Goal: Task Accomplishment & Management: Use online tool/utility

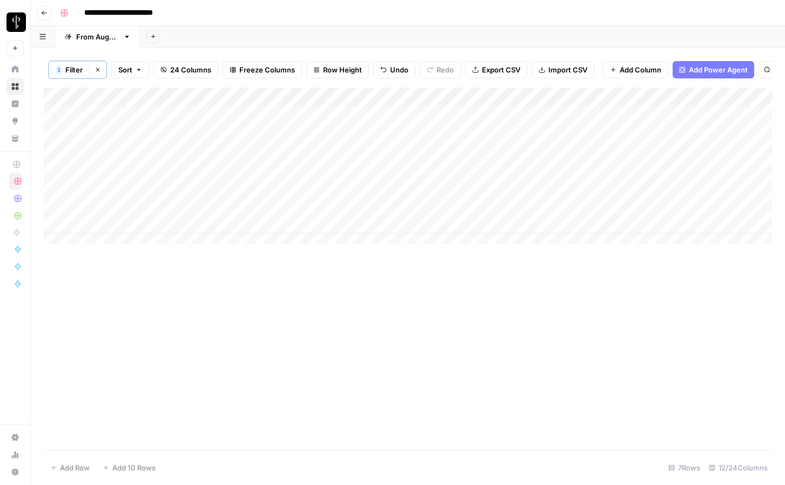
click at [367, 391] on div "Add Column" at bounding box center [408, 269] width 728 height 362
click at [93, 71] on button "Clear filters" at bounding box center [97, 69] width 17 height 17
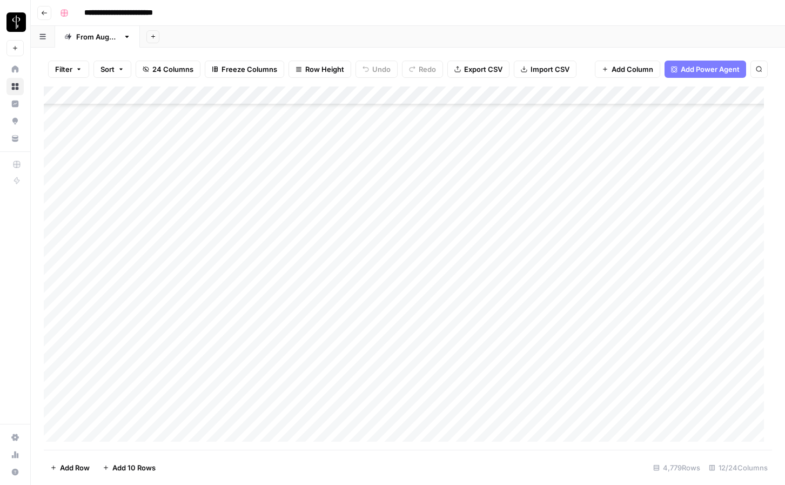
scroll to position [87455, 0]
click at [59, 177] on div "Add Column" at bounding box center [408, 267] width 728 height 363
click at [57, 176] on div "Add Column" at bounding box center [408, 267] width 728 height 363
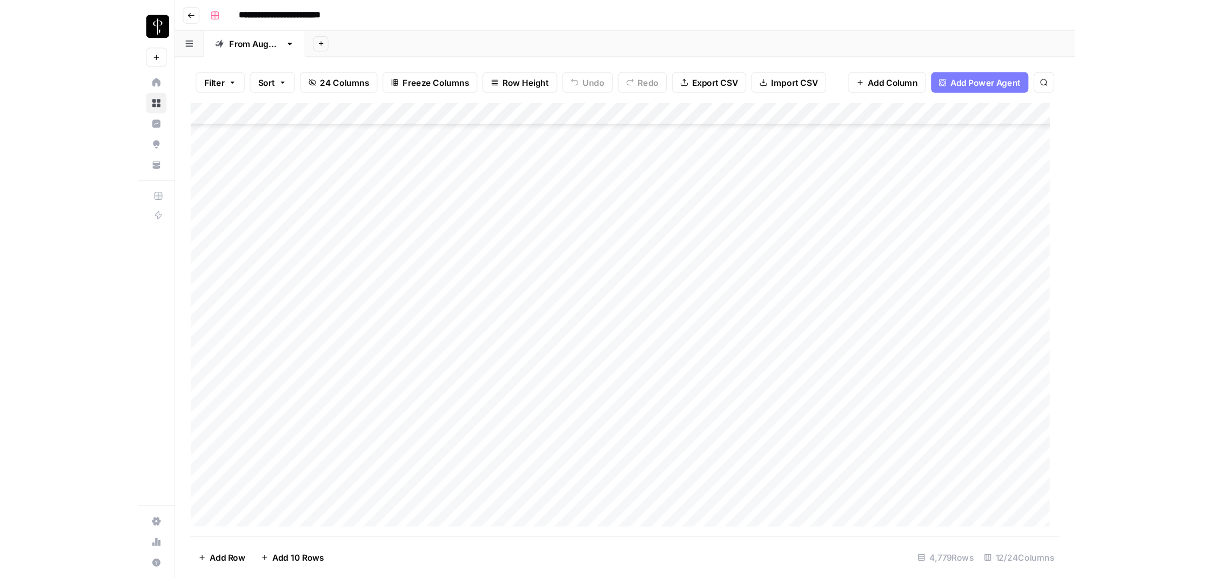
scroll to position [85166, 0]
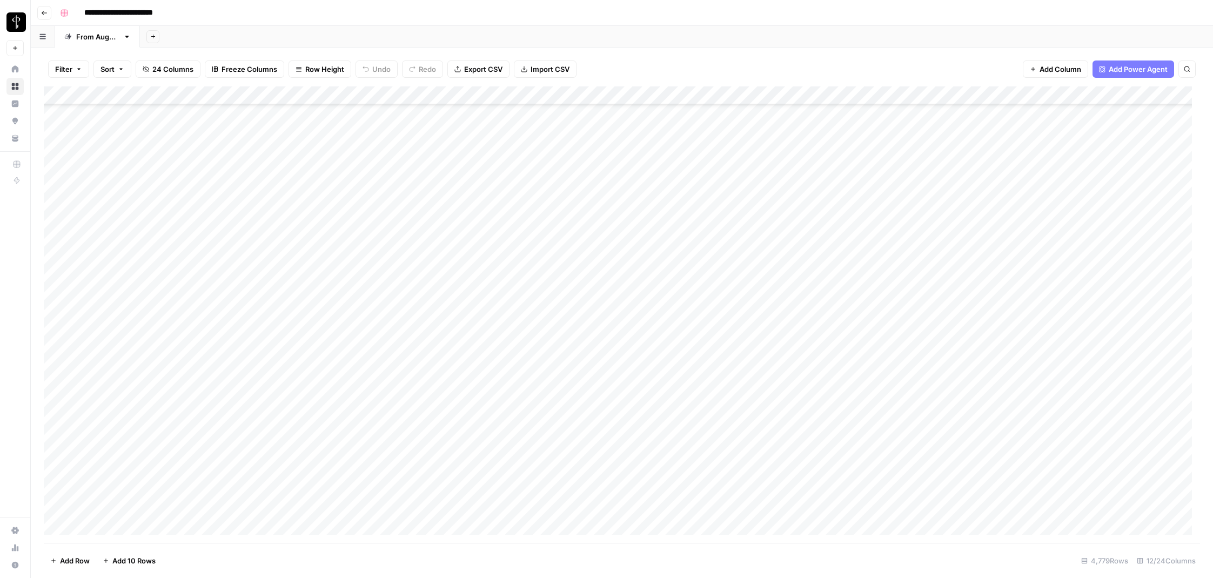
click at [76, 71] on icon "button" at bounding box center [79, 69] width 6 height 6
click at [200, 112] on div "Add Filter" at bounding box center [263, 122] width 420 height 31
click at [201, 122] on button "Add Filter" at bounding box center [263, 123] width 402 height 14
click at [105, 124] on input "text" at bounding box center [128, 125] width 118 height 11
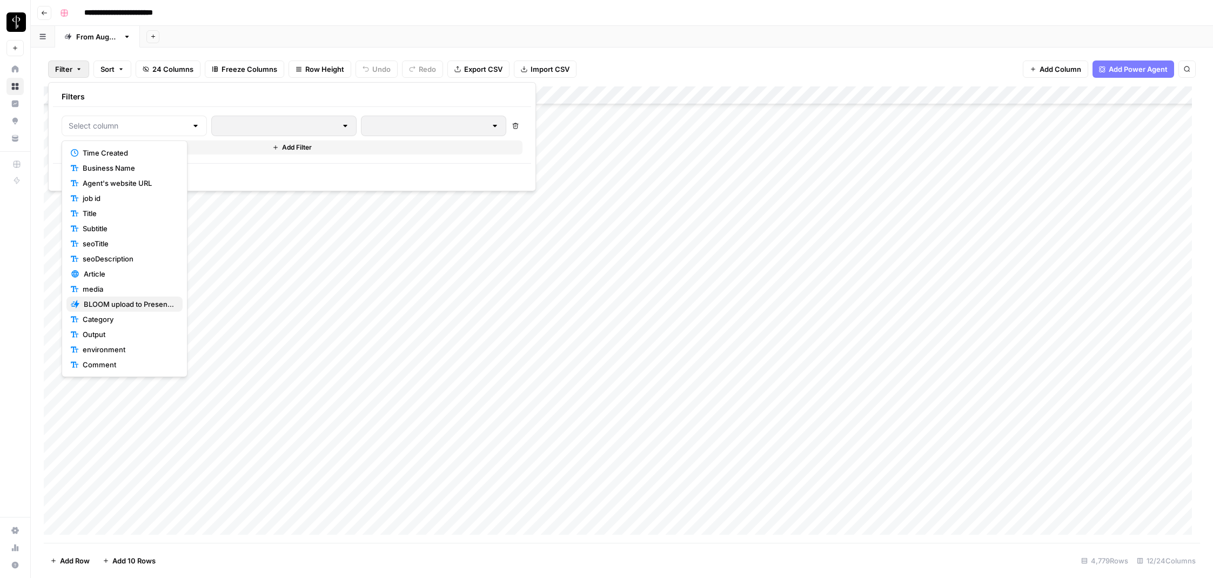
click at [102, 307] on span "BLOOM upload to Presence (after Human Review)" at bounding box center [129, 304] width 90 height 11
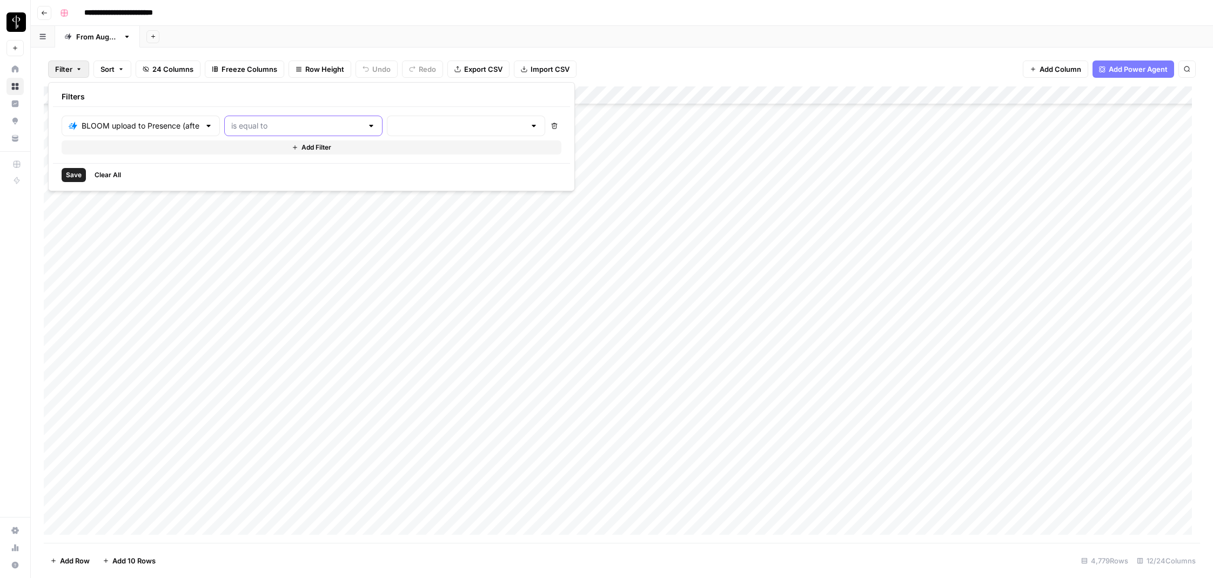
click at [253, 128] on input "text" at bounding box center [296, 125] width 131 height 11
drag, startPoint x: 244, startPoint y: 163, endPoint x: 330, endPoint y: 126, distance: 93.4
click at [244, 163] on span "is not equal to" at bounding box center [258, 168] width 107 height 11
type input "is not equal to"
click at [394, 124] on input "text" at bounding box center [459, 125] width 131 height 11
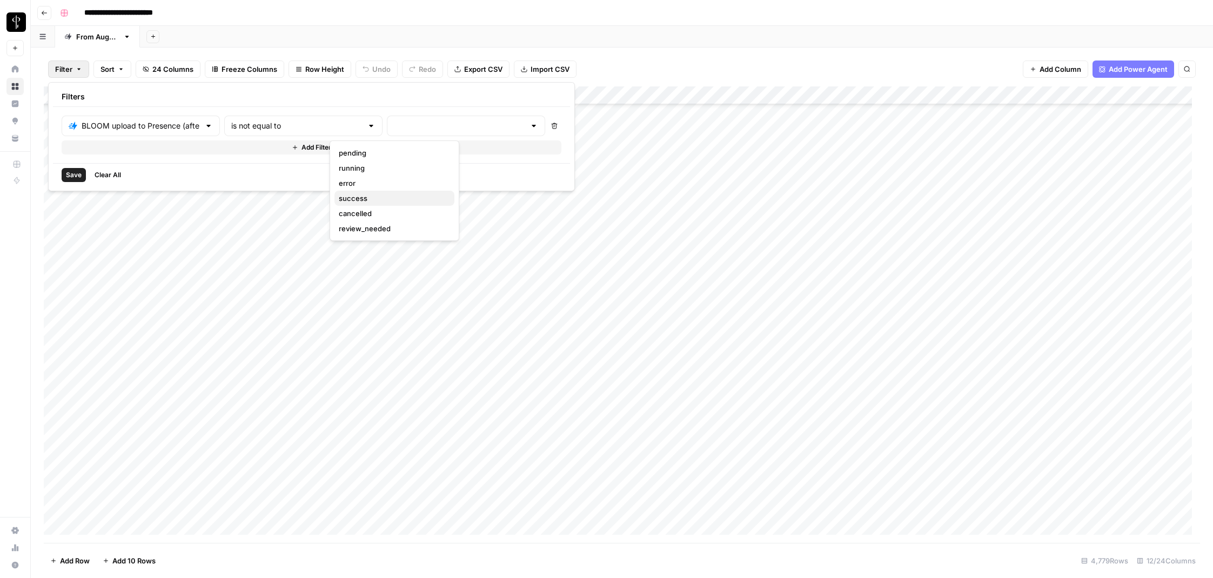
click at [354, 198] on span "success" at bounding box center [392, 198] width 107 height 11
click at [119, 149] on button "Add Filter" at bounding box center [355, 147] width 587 height 14
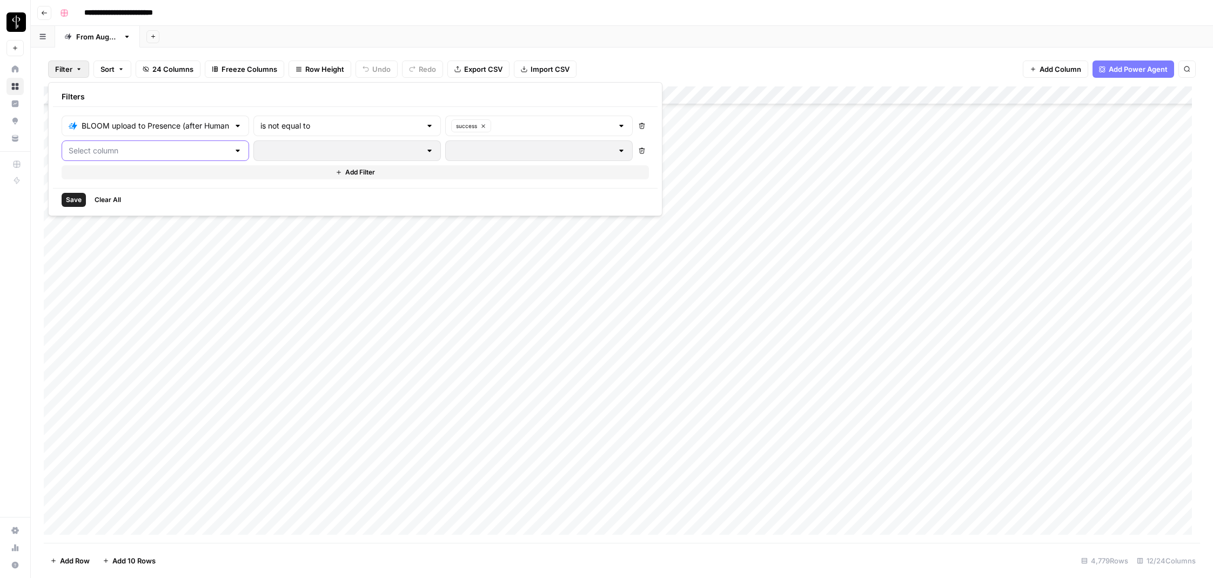
click at [116, 148] on input "text" at bounding box center [149, 150] width 160 height 11
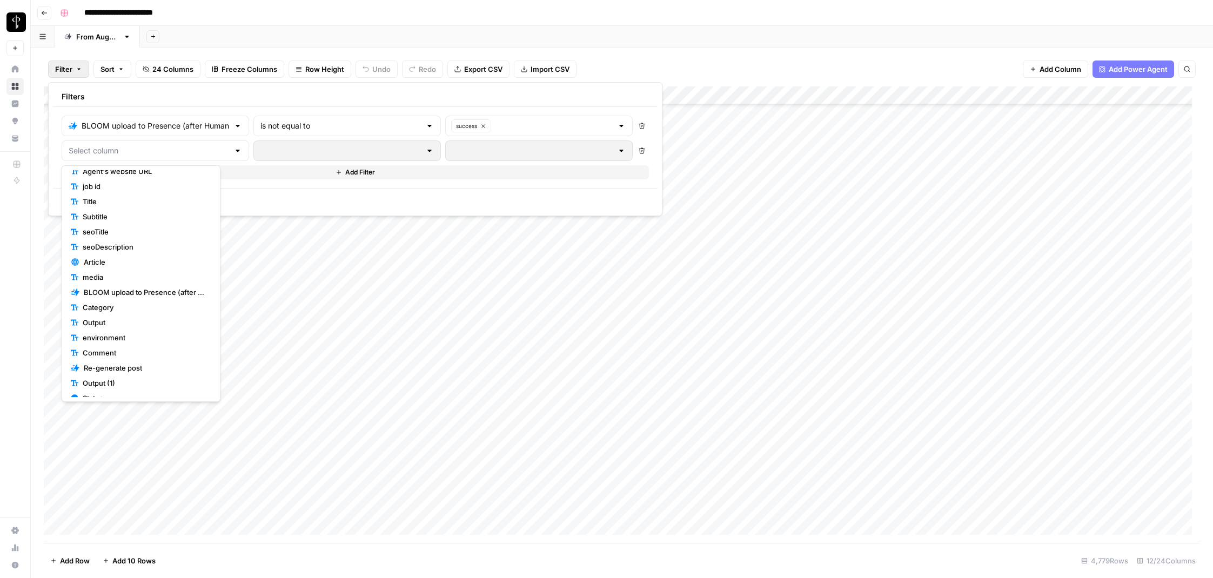
scroll to position [121, 0]
drag, startPoint x: 317, startPoint y: 196, endPoint x: 305, endPoint y: 192, distance: 12.3
click at [317, 196] on div "Save Clear All" at bounding box center [355, 199] width 604 height 23
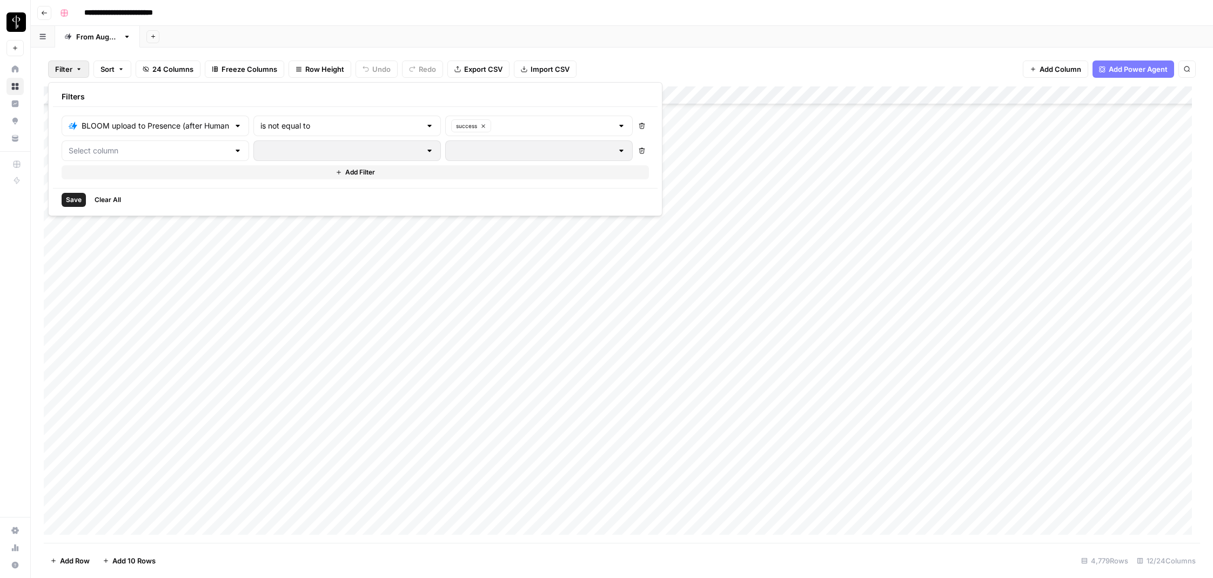
click at [77, 196] on span "Save" at bounding box center [74, 200] width 16 height 10
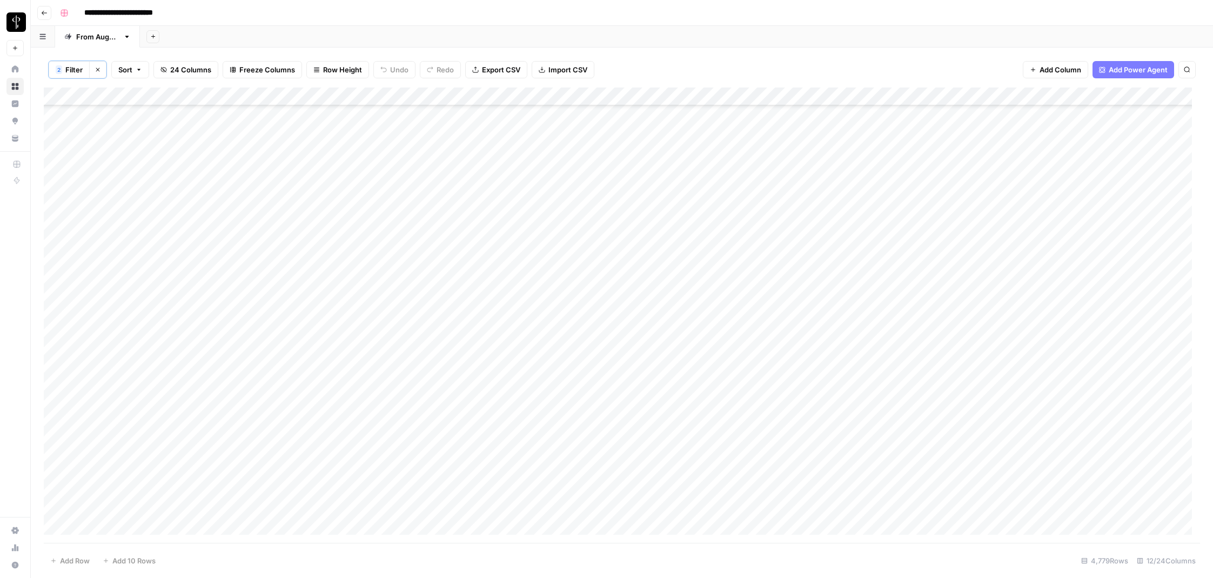
click at [73, 69] on span "Filter" at bounding box center [73, 69] width 17 height 11
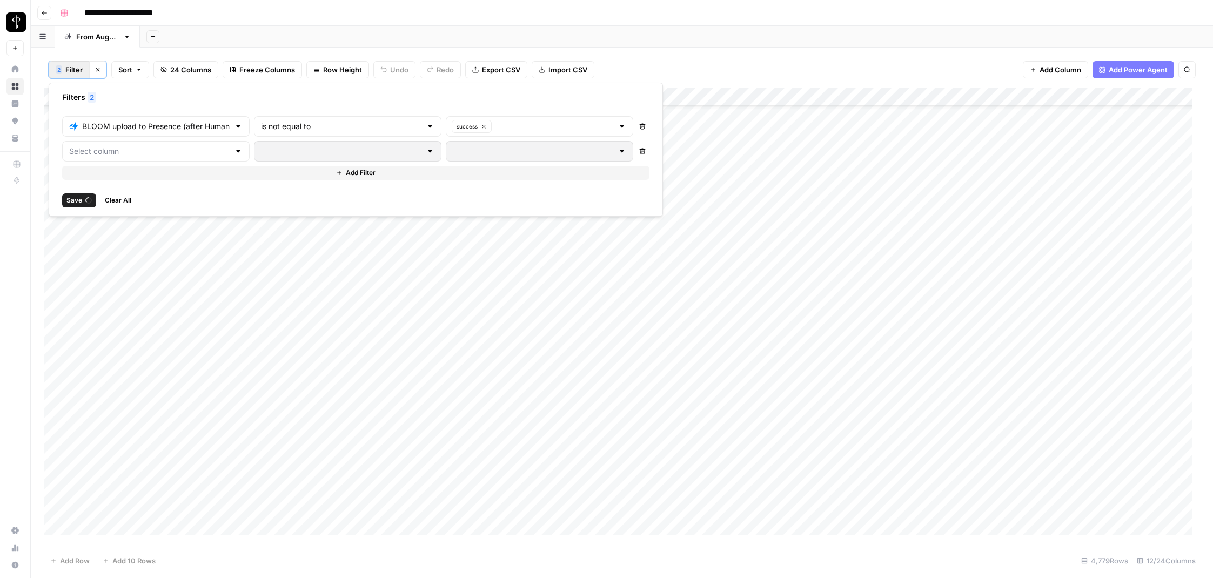
click at [640, 149] on icon "button" at bounding box center [643, 152] width 6 height 6
click at [75, 176] on span "Save" at bounding box center [74, 176] width 16 height 10
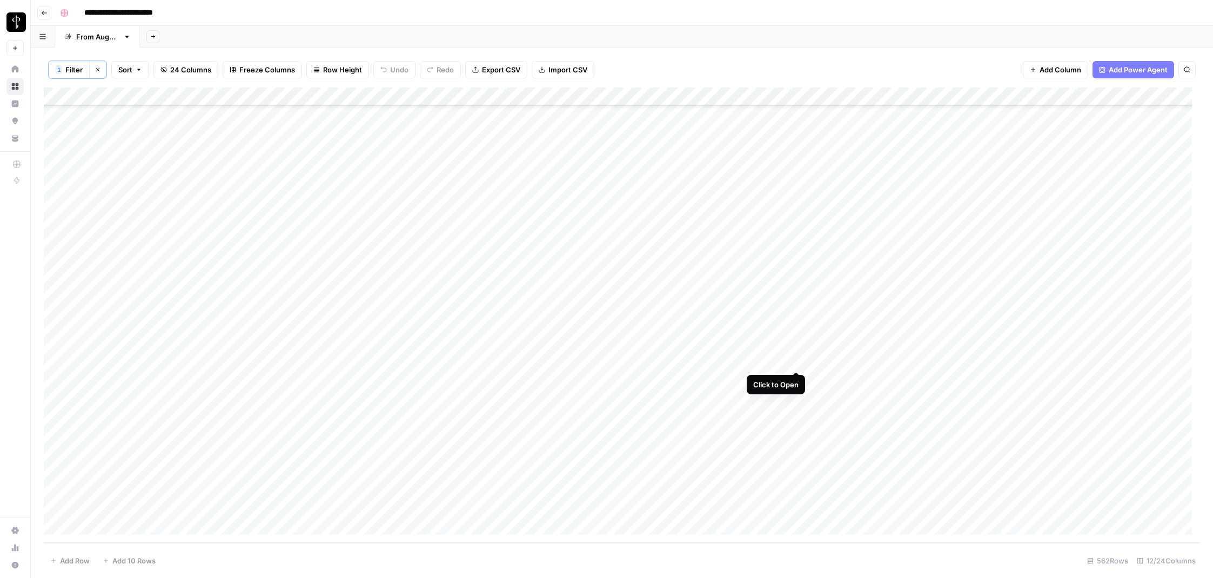
click at [784, 360] on div "Add Column" at bounding box center [622, 315] width 1156 height 455
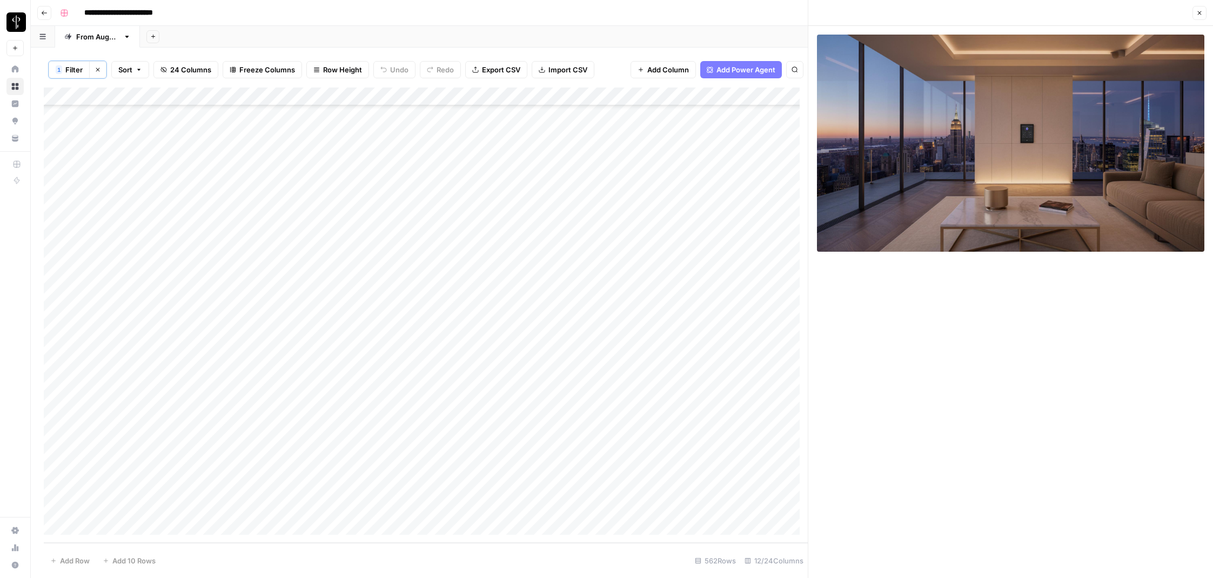
click at [784, 15] on icon "button" at bounding box center [1199, 13] width 6 height 6
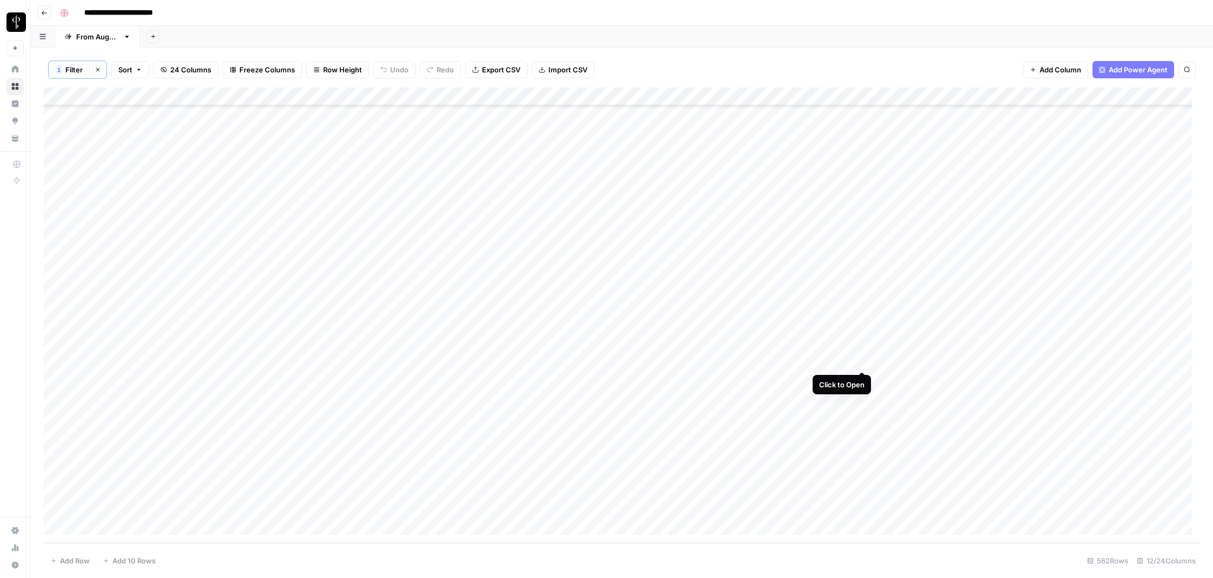
click at [784, 360] on div "Add Column" at bounding box center [622, 315] width 1156 height 455
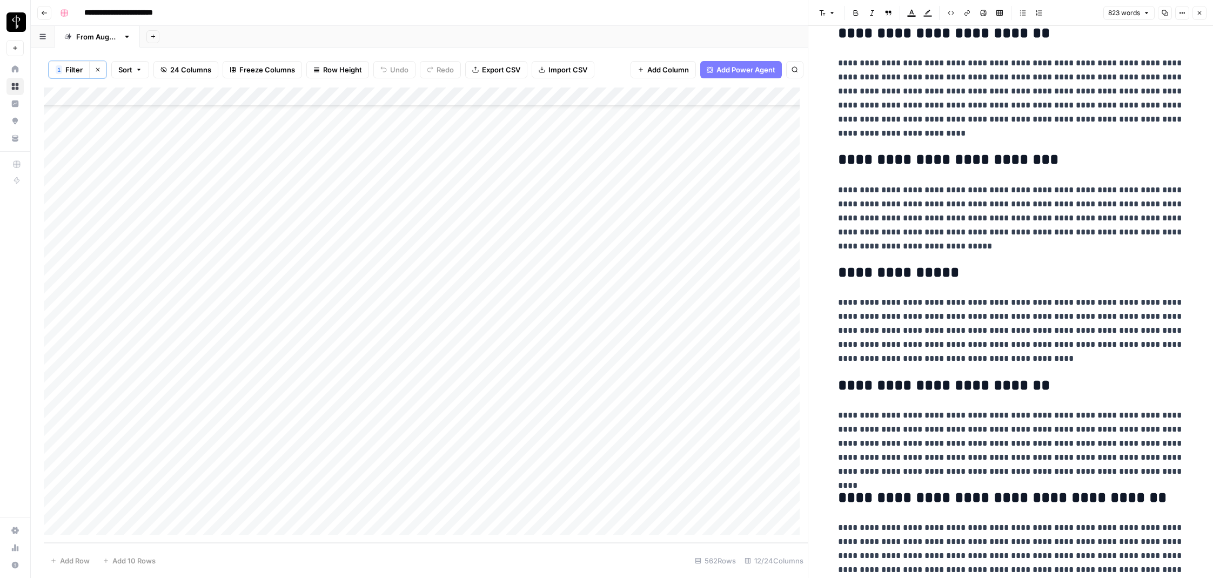
scroll to position [931, 0]
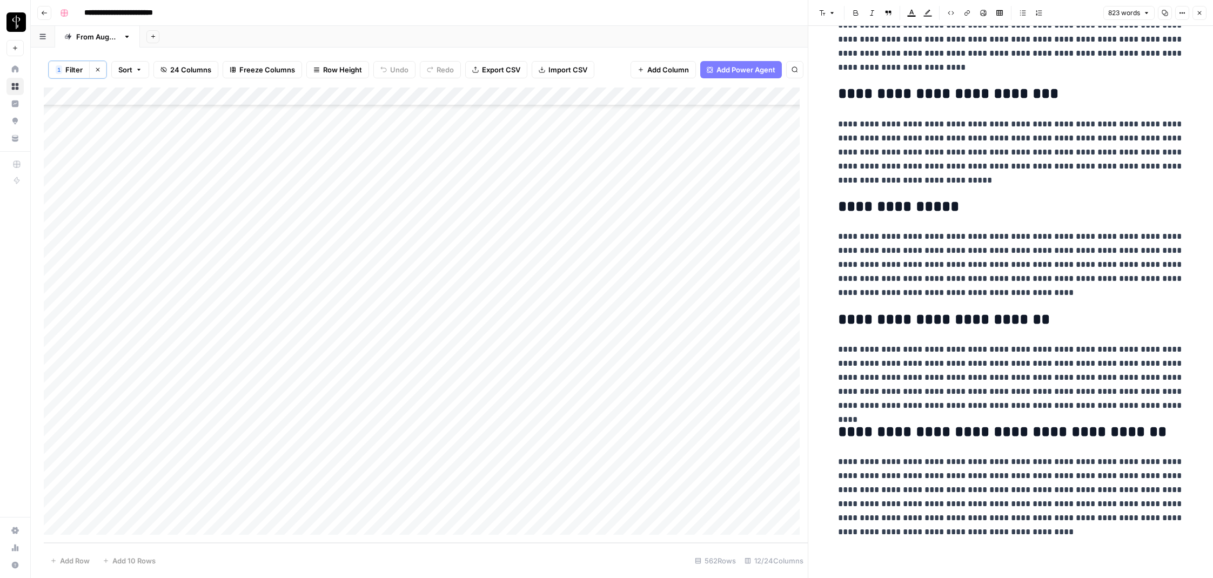
click at [784, 484] on p "**********" at bounding box center [1011, 497] width 346 height 84
drag, startPoint x: 1113, startPoint y: 518, endPoint x: 1153, endPoint y: 518, distance: 40.5
click at [784, 484] on p "**********" at bounding box center [1011, 497] width 346 height 84
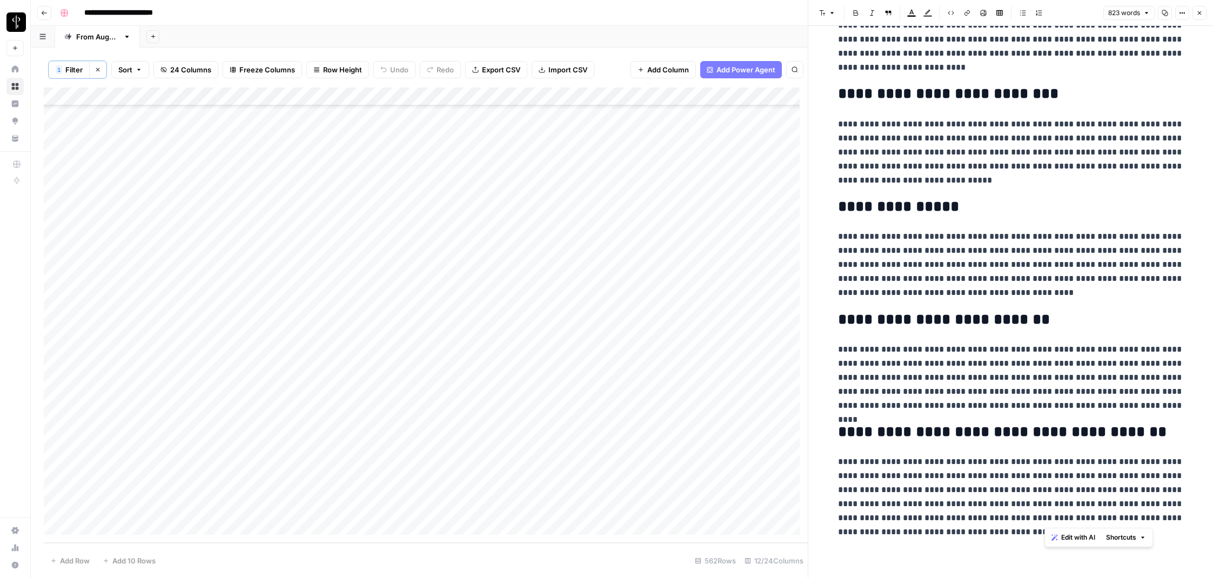
click at [784, 484] on p "**********" at bounding box center [1011, 497] width 346 height 84
drag, startPoint x: 1154, startPoint y: 521, endPoint x: 1113, endPoint y: 518, distance: 40.6
click at [784, 484] on p "**********" at bounding box center [1011, 497] width 346 height 84
click at [784, 479] on p "**********" at bounding box center [1011, 497] width 346 height 84
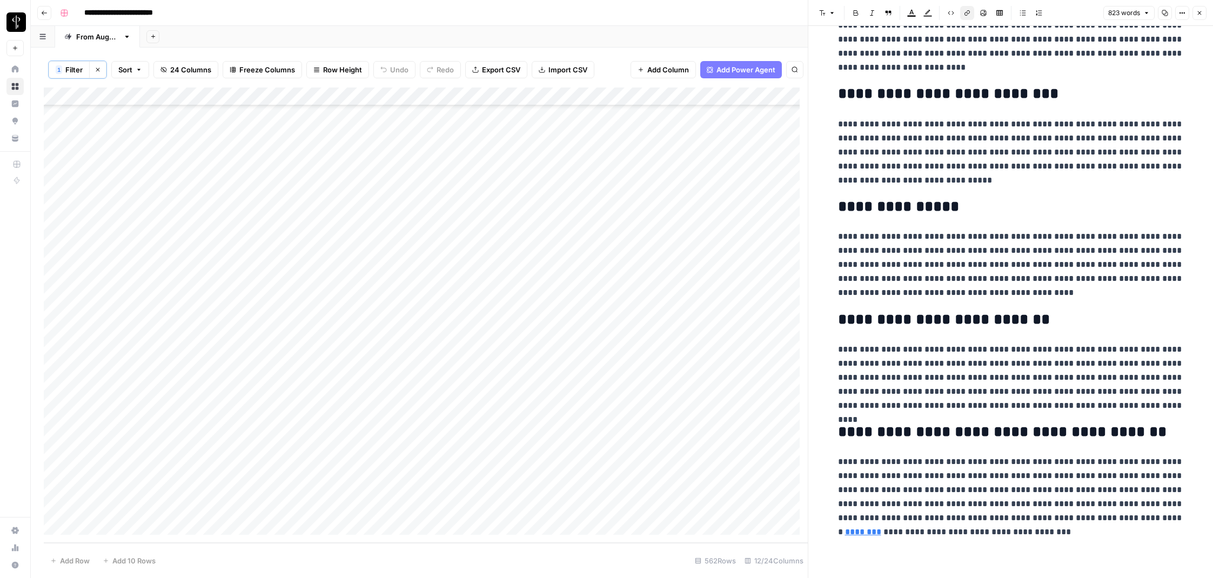
scroll to position [899, 0]
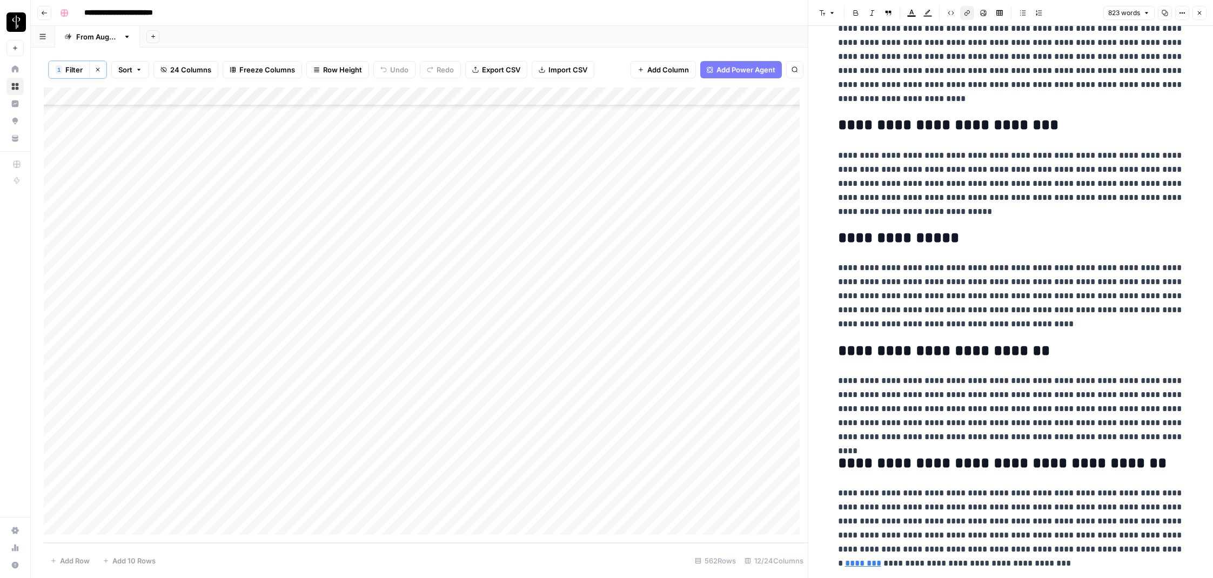
click at [784, 15] on icon "button" at bounding box center [1199, 13] width 6 height 6
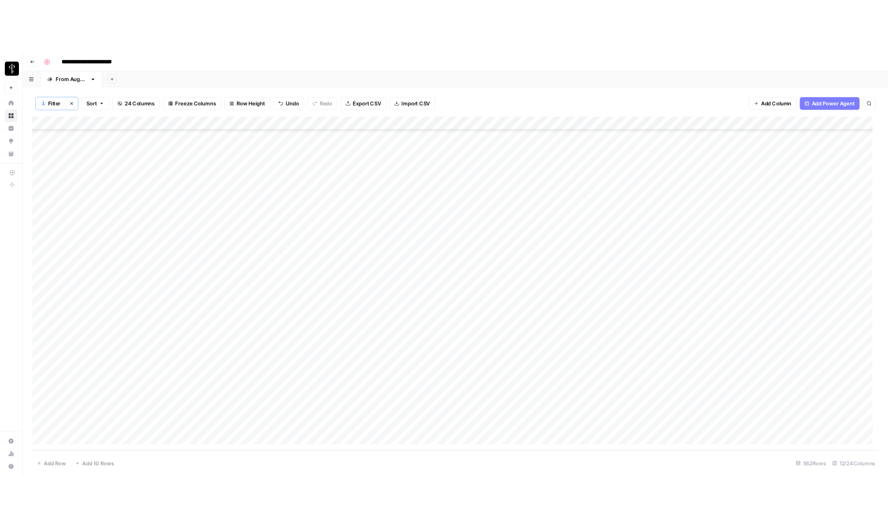
scroll to position [9892, 0]
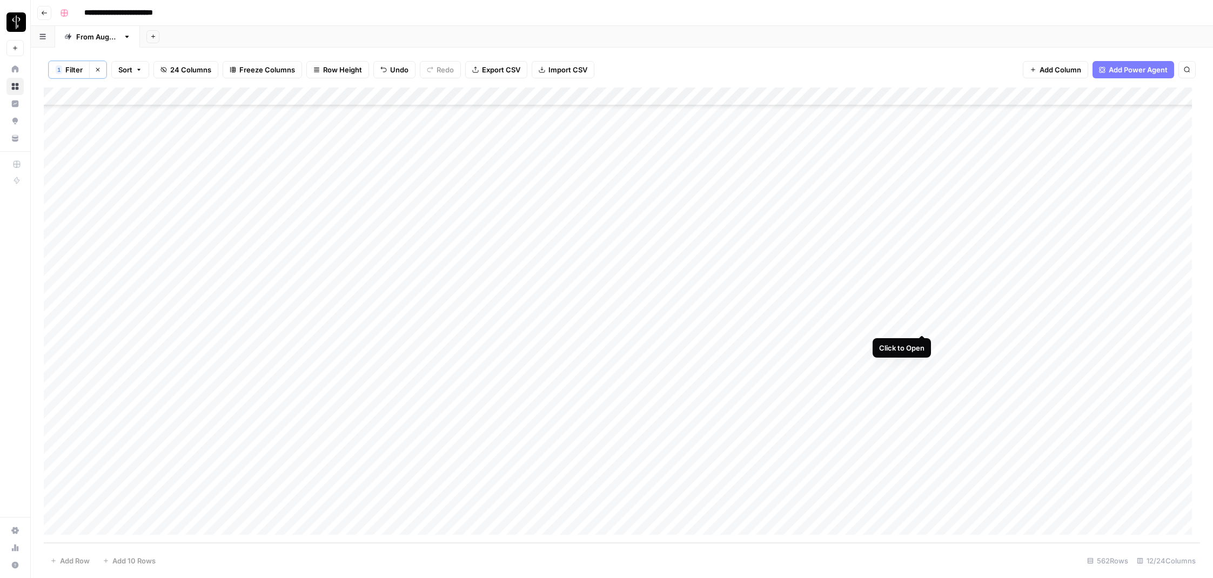
click at [784, 324] on div "Add Column" at bounding box center [622, 315] width 1156 height 455
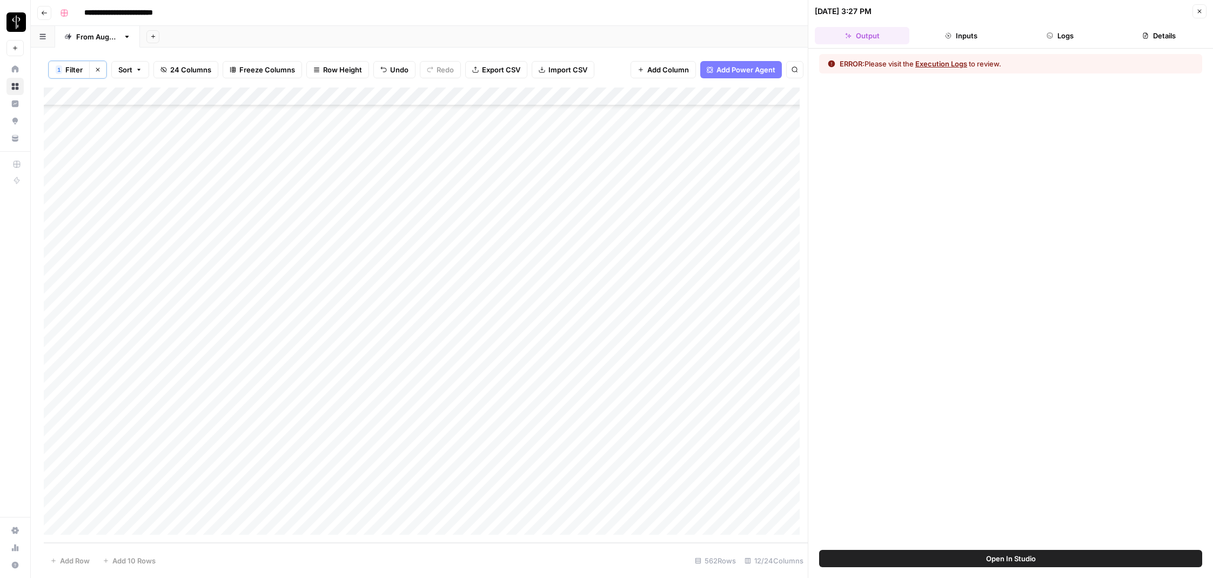
click at [784, 38] on button "Logs" at bounding box center [1060, 35] width 95 height 17
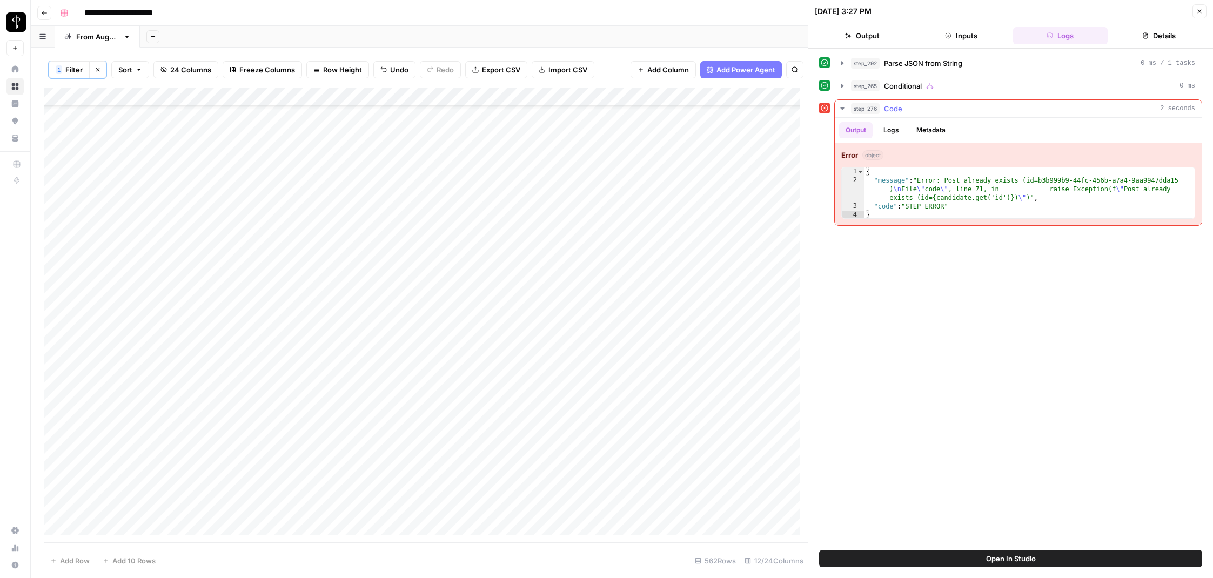
click at [784, 108] on icon "button" at bounding box center [842, 108] width 4 height 2
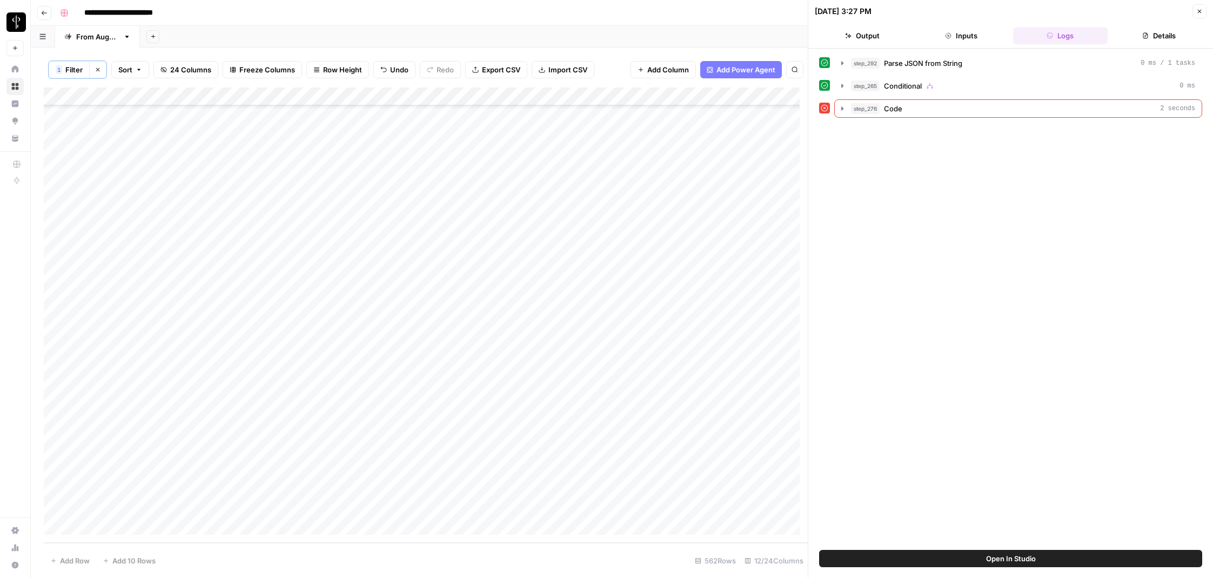
click at [784, 13] on div "09/15/25 at 3:27 PM Close" at bounding box center [1011, 11] width 392 height 14
click at [784, 11] on button "Close" at bounding box center [1199, 11] width 14 height 14
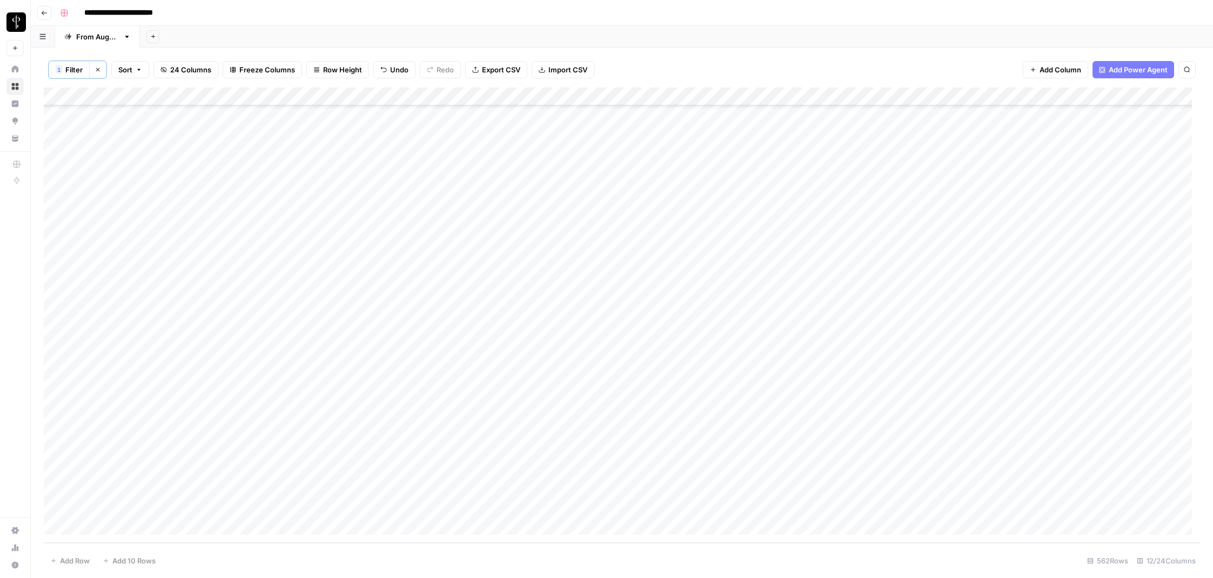
click at [784, 15] on div "**********" at bounding box center [629, 12] width 1146 height 17
click at [448, 8] on div "**********" at bounding box center [629, 12] width 1146 height 17
click at [444, 16] on div "**********" at bounding box center [629, 12] width 1146 height 17
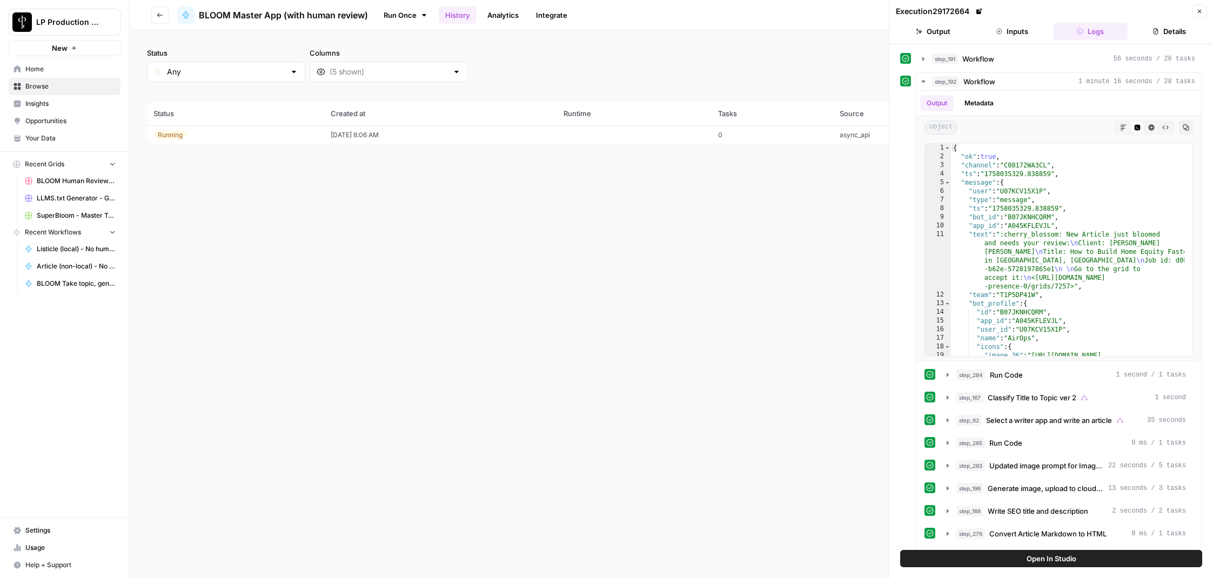
scroll to position [155, 0]
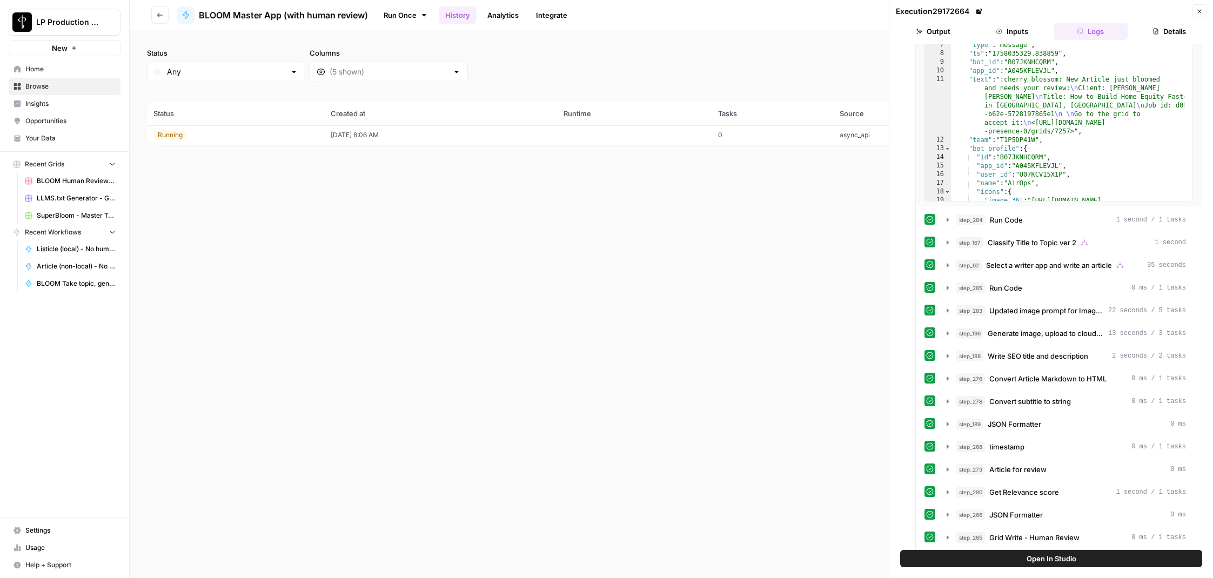
click at [1202, 12] on button "Close" at bounding box center [1199, 11] width 14 height 14
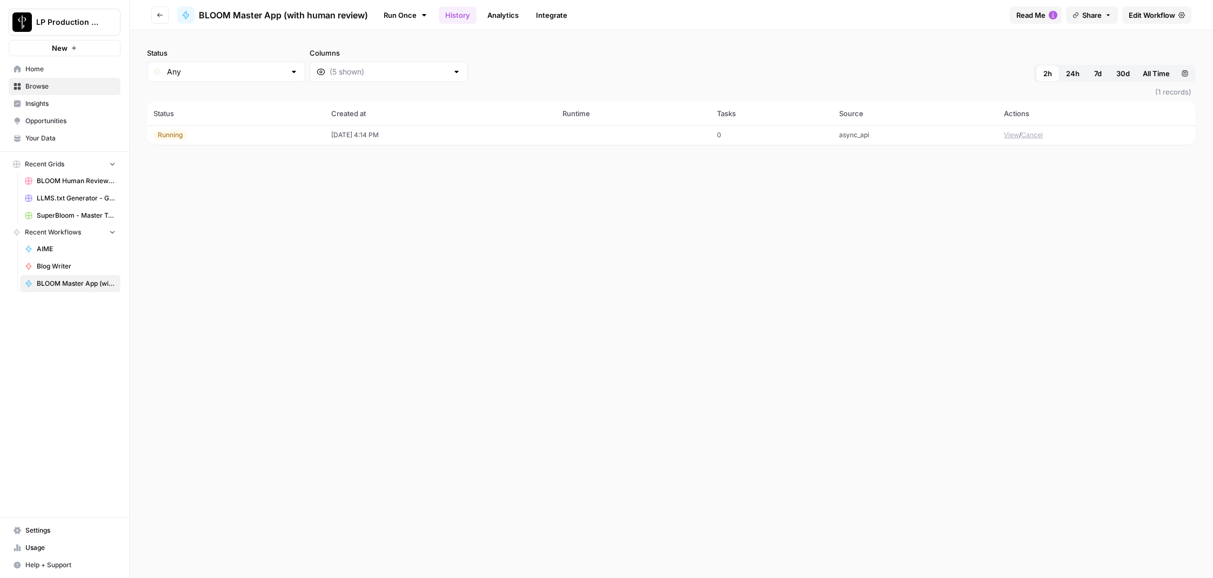
click at [1010, 137] on button "View" at bounding box center [1011, 135] width 15 height 10
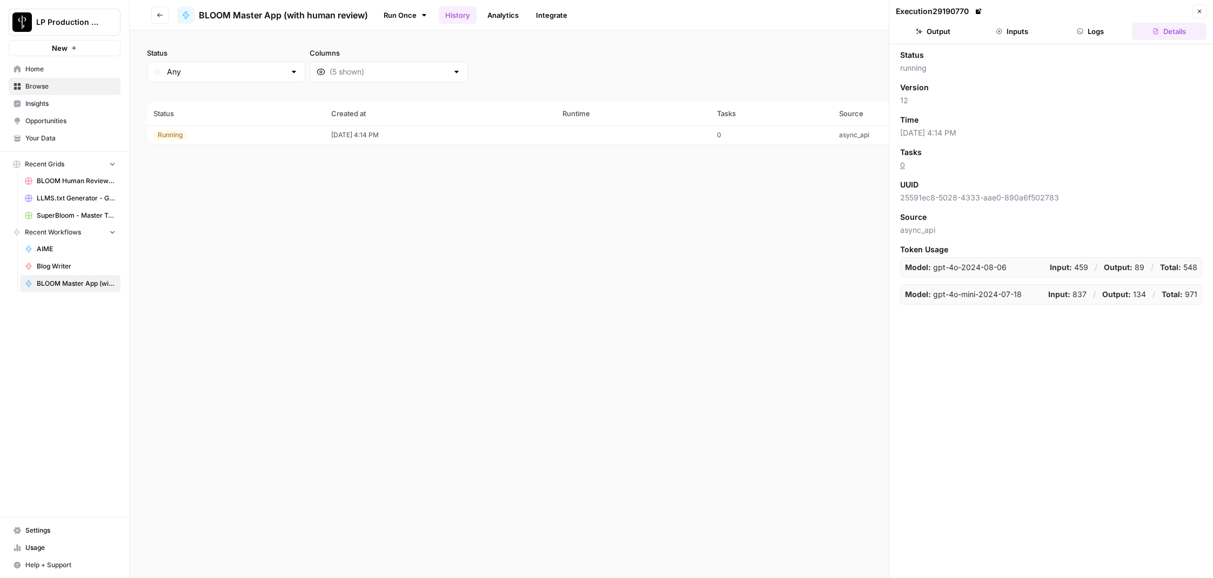
click at [1098, 26] on button "Logs" at bounding box center [1090, 31] width 75 height 17
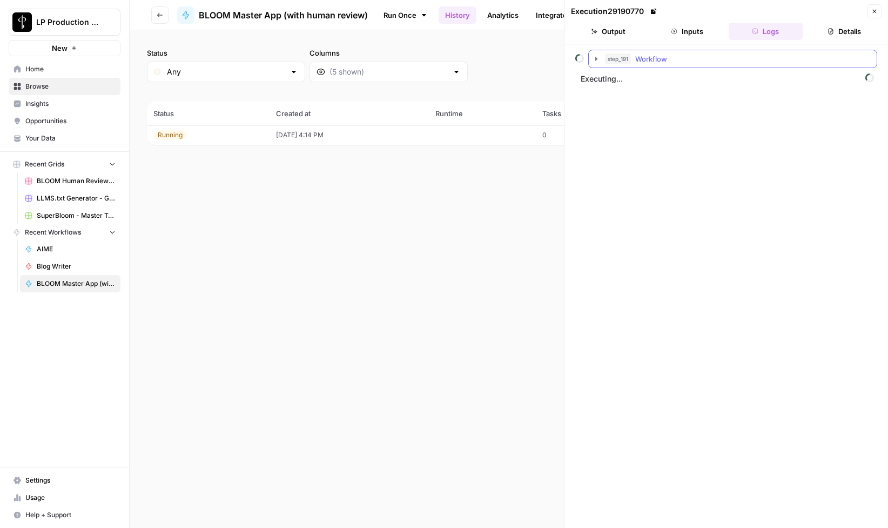
click at [601, 58] on button "step_191 Workflow" at bounding box center [733, 58] width 288 height 17
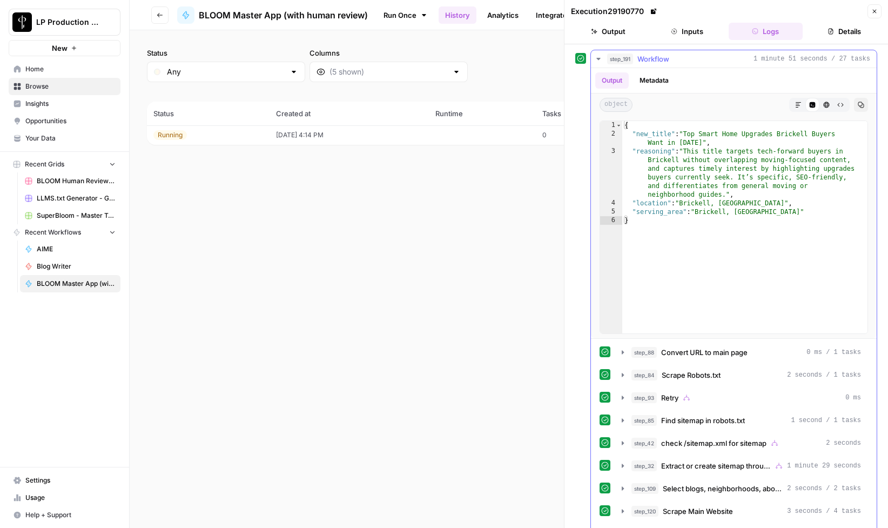
click at [597, 57] on icon "button" at bounding box center [598, 59] width 9 height 9
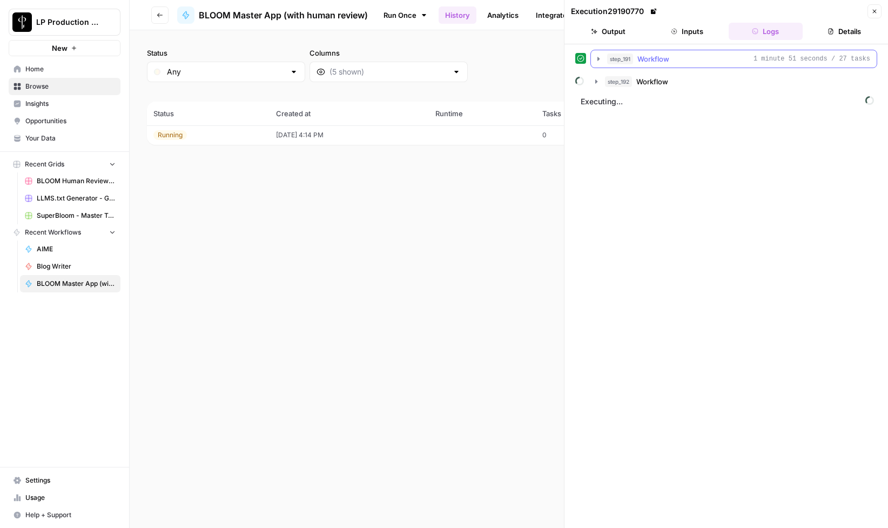
click at [598, 58] on icon "button" at bounding box center [598, 59] width 2 height 4
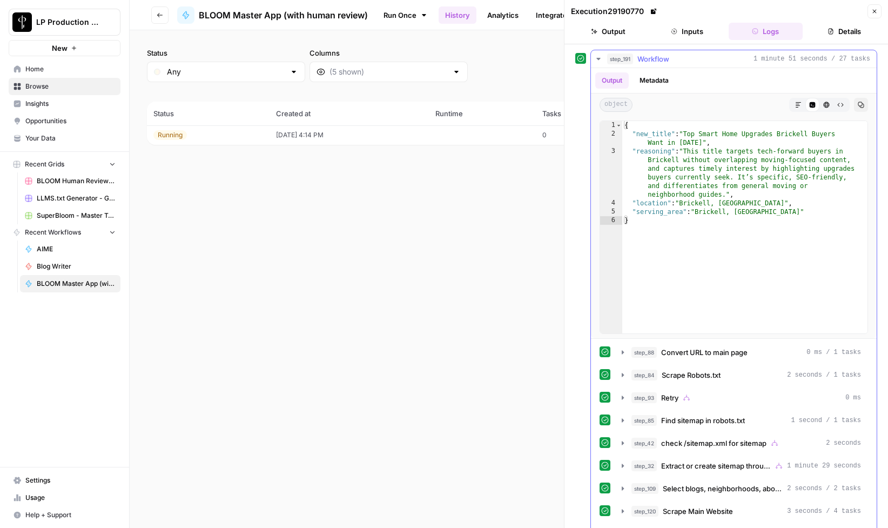
click at [599, 56] on icon "button" at bounding box center [598, 59] width 9 height 9
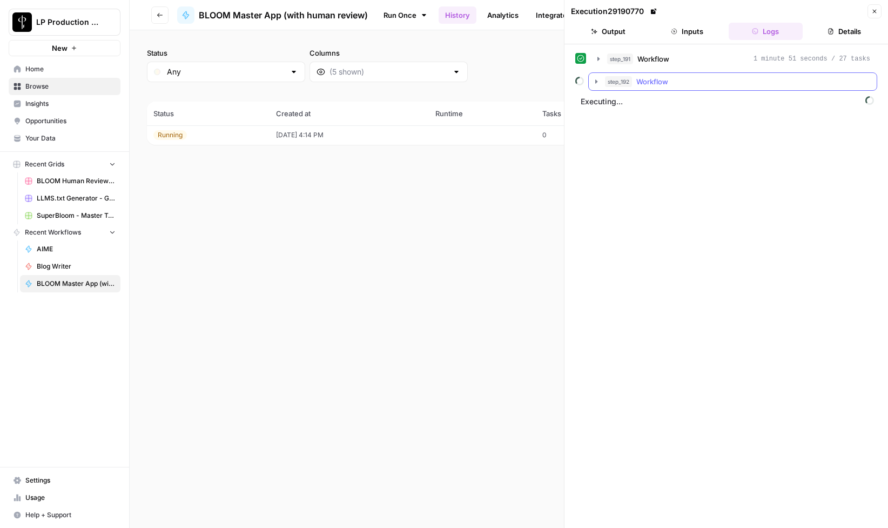
click at [599, 79] on icon "button" at bounding box center [596, 81] width 9 height 9
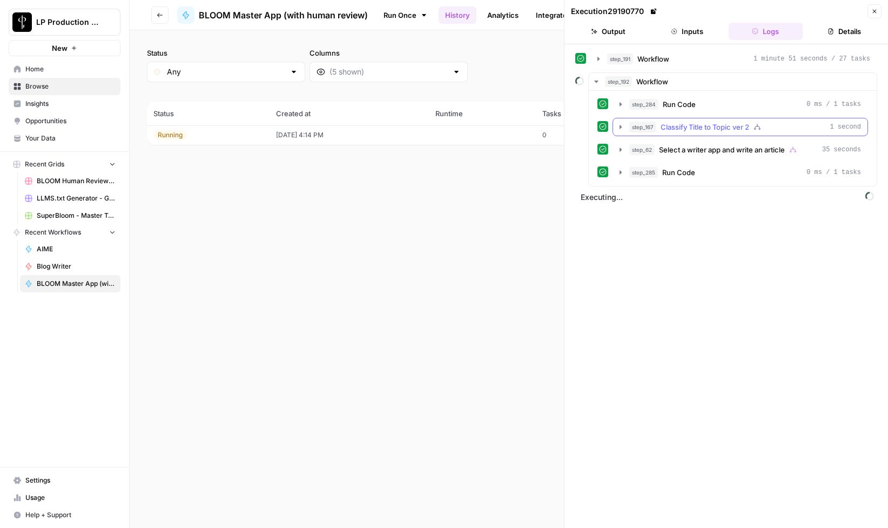
click at [620, 127] on icon "button" at bounding box center [621, 127] width 2 height 4
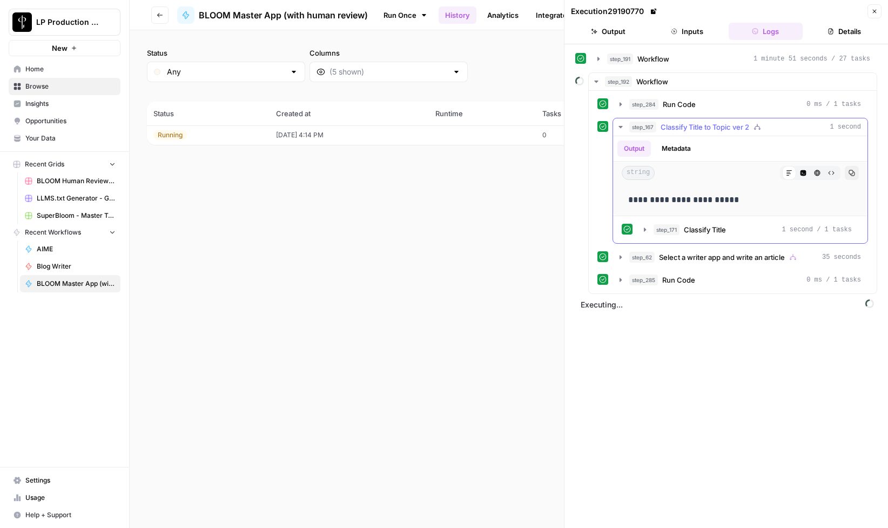
click at [620, 127] on icon "button" at bounding box center [621, 127] width 4 height 2
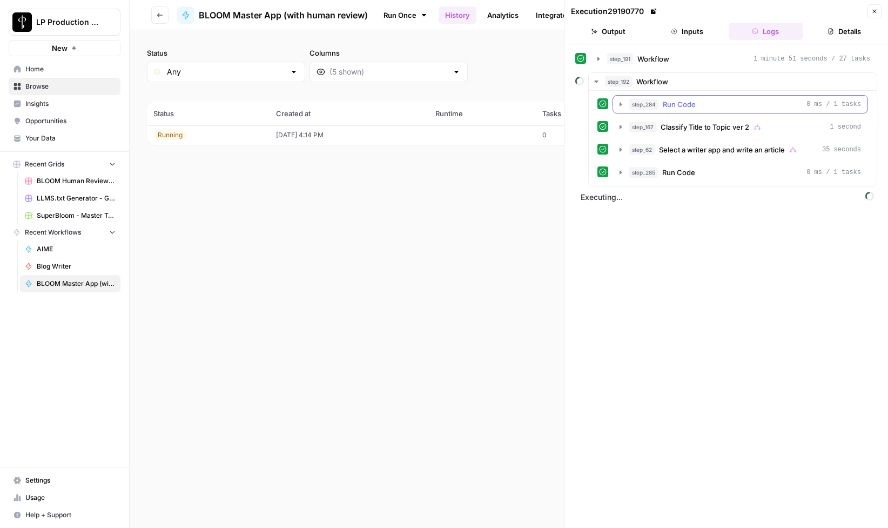
click at [620, 106] on icon "button" at bounding box center [621, 104] width 2 height 4
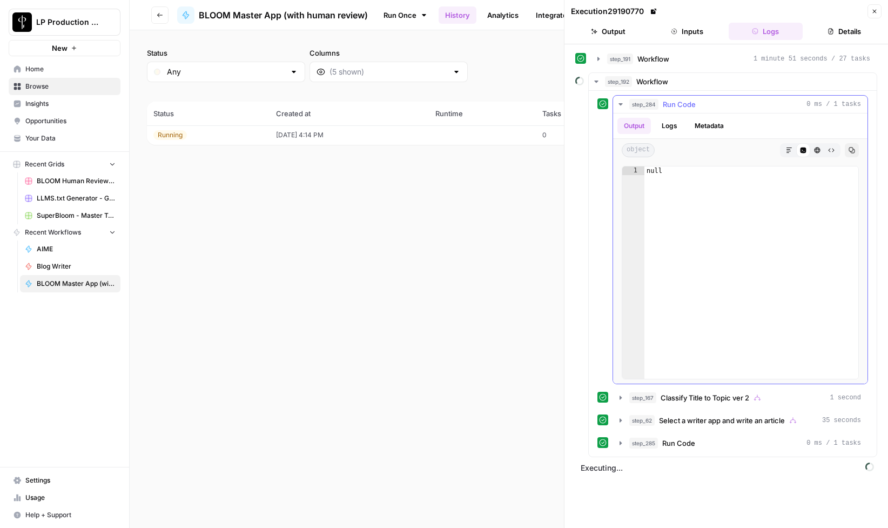
click at [620, 106] on icon "button" at bounding box center [620, 104] width 9 height 9
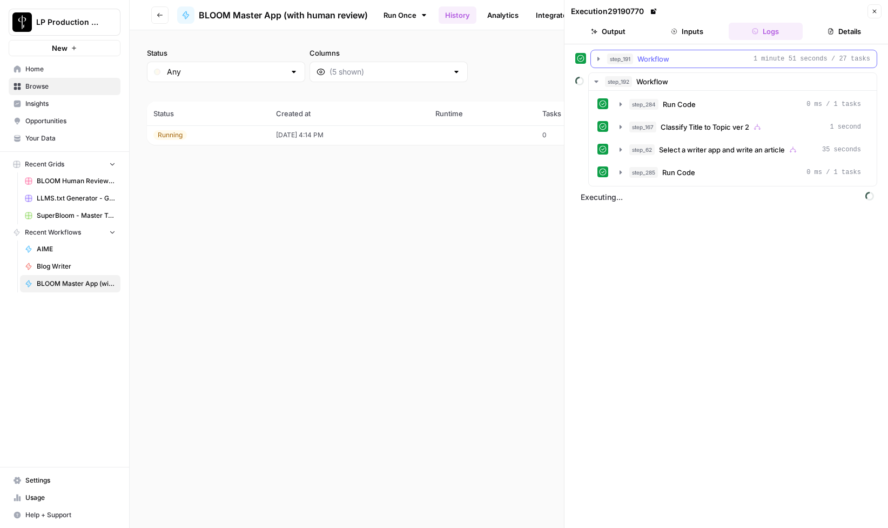
click at [599, 55] on icon "button" at bounding box center [598, 59] width 9 height 9
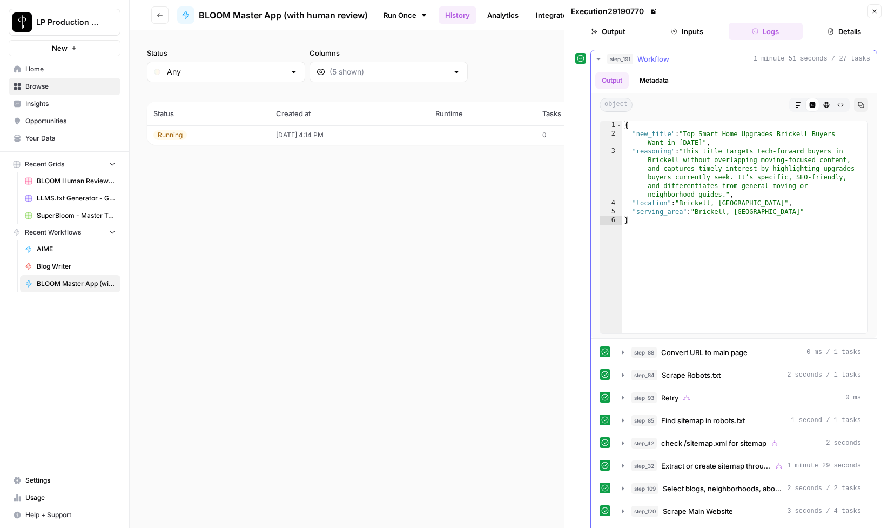
click at [599, 59] on icon "button" at bounding box center [598, 59] width 4 height 2
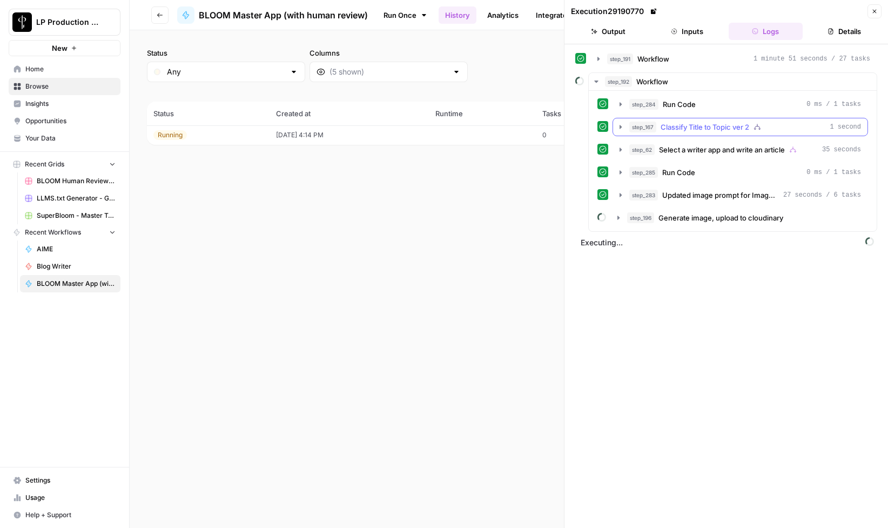
click at [620, 127] on icon "button" at bounding box center [621, 127] width 2 height 4
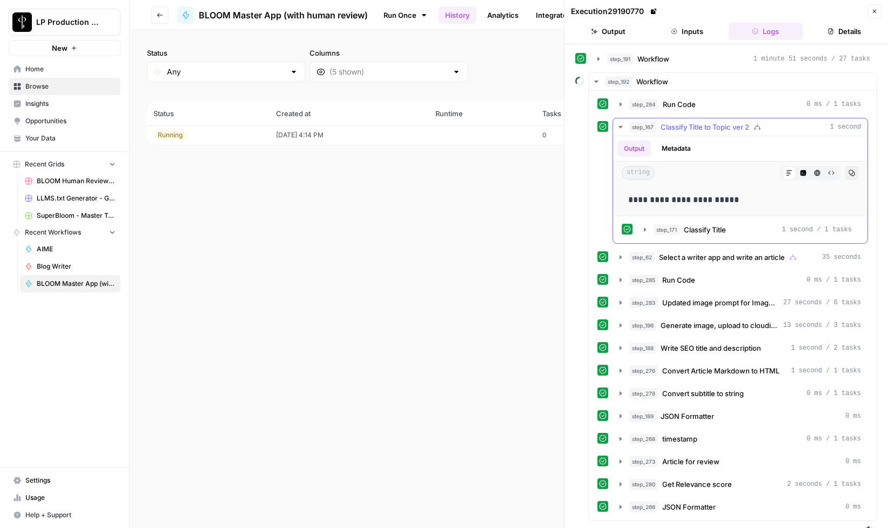
click at [617, 124] on icon "button" at bounding box center [620, 127] width 9 height 9
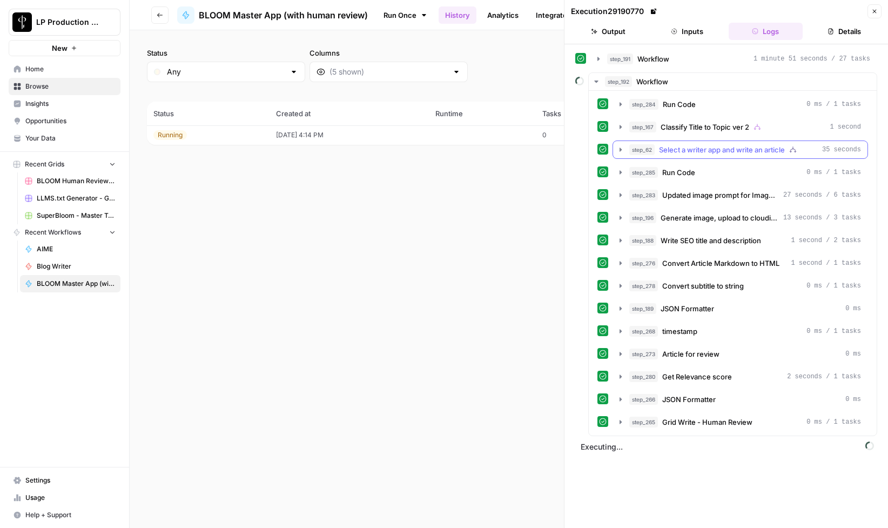
click at [622, 150] on div "step_284 Run Code 0 ms / 1 tasks step_167 Classify Title to Topic ver 2 1 secon…" at bounding box center [733, 263] width 288 height 345
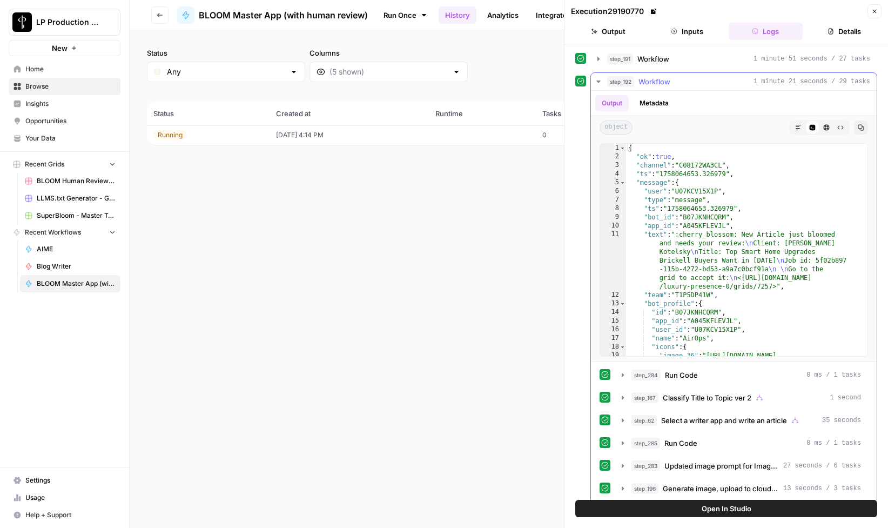
click at [600, 80] on icon "button" at bounding box center [598, 81] width 9 height 9
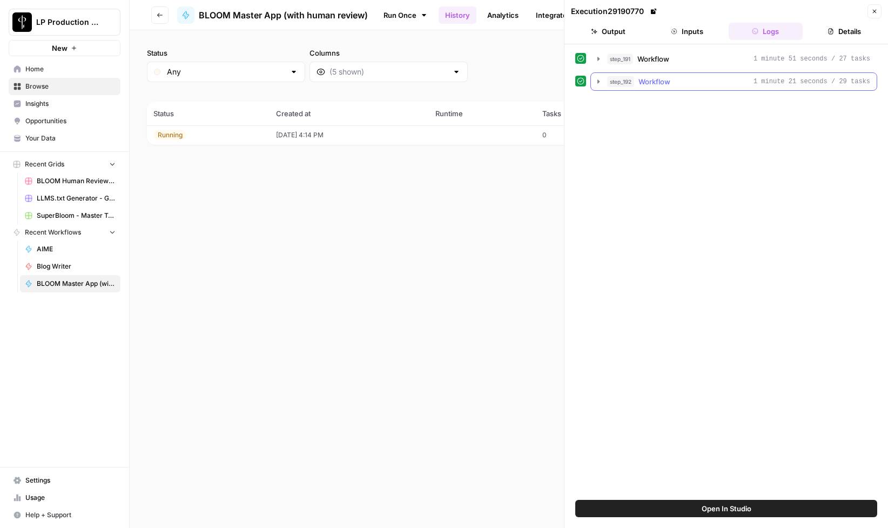
click at [716, 238] on div "step_191 Workflow 1 minute 51 seconds / 27 tasks step_192 Workflow 1 minute 21 …" at bounding box center [726, 272] width 302 height 445
click at [603, 31] on button "Output" at bounding box center [608, 31] width 75 height 17
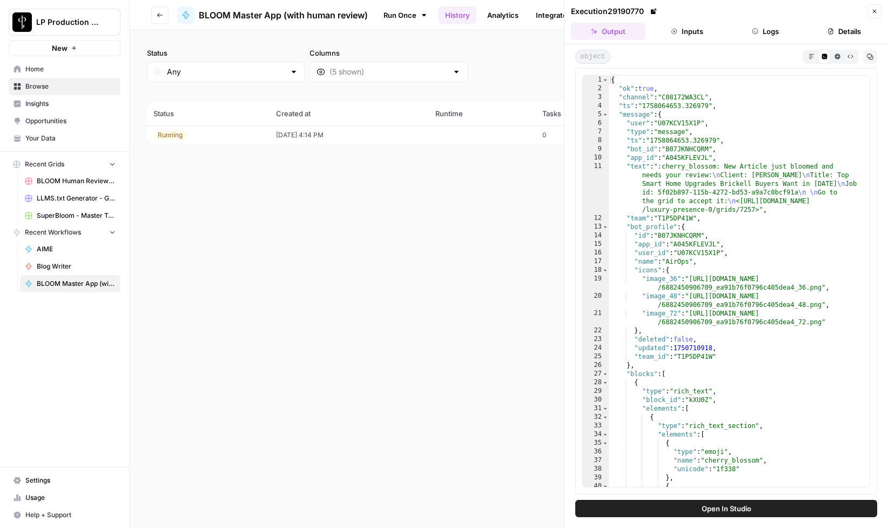
drag, startPoint x: 814, startPoint y: 53, endPoint x: 722, endPoint y: 56, distance: 91.3
click at [814, 53] on icon "button" at bounding box center [812, 56] width 6 height 6
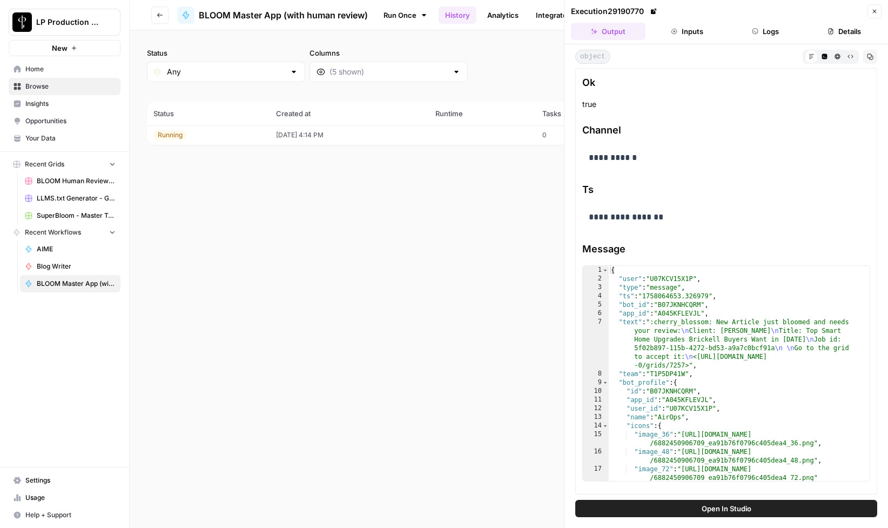
click at [878, 8] on button "Close" at bounding box center [875, 11] width 14 height 14
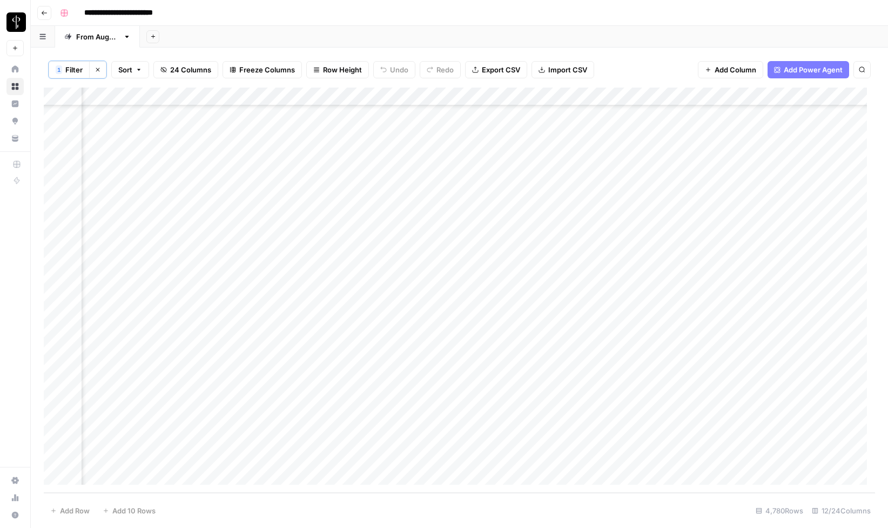
scroll to position [87412, 371]
click at [425, 475] on div "Add Column" at bounding box center [459, 290] width 831 height 405
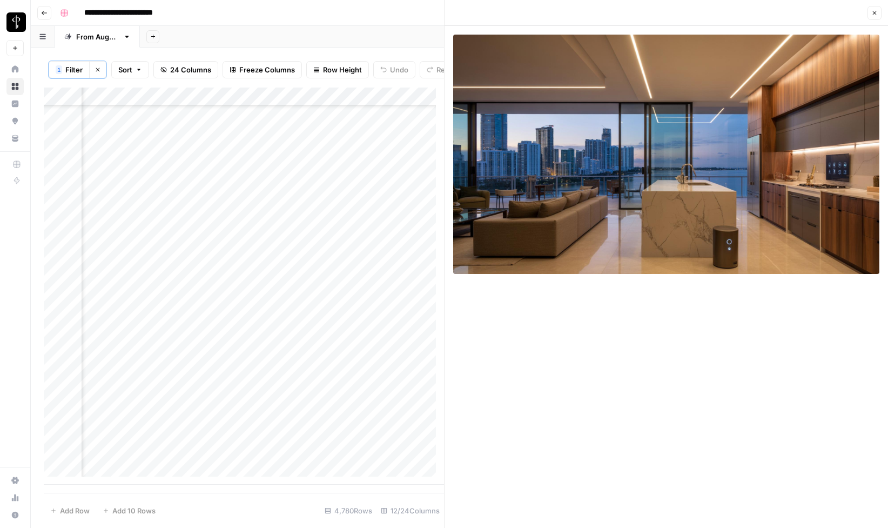
click at [875, 11] on icon "button" at bounding box center [874, 13] width 6 height 6
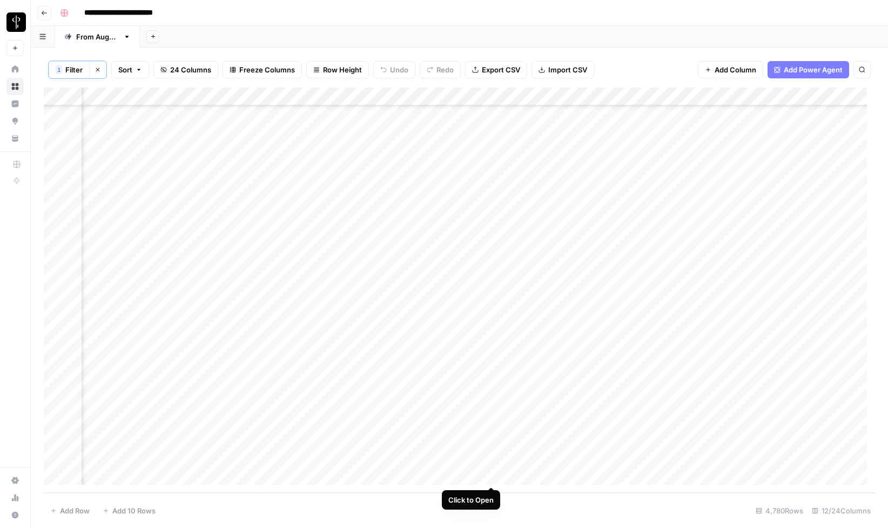
click at [492, 475] on div "Add Column" at bounding box center [459, 290] width 831 height 405
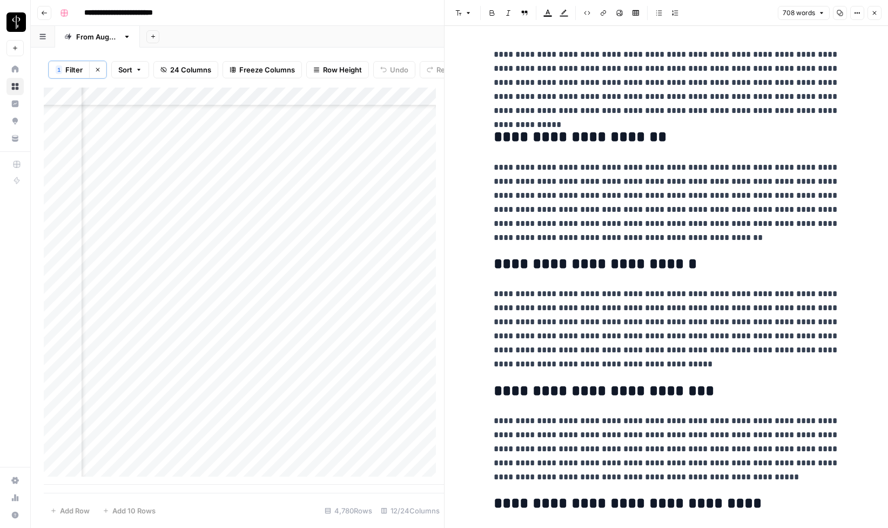
click at [879, 12] on button "Close" at bounding box center [875, 13] width 14 height 14
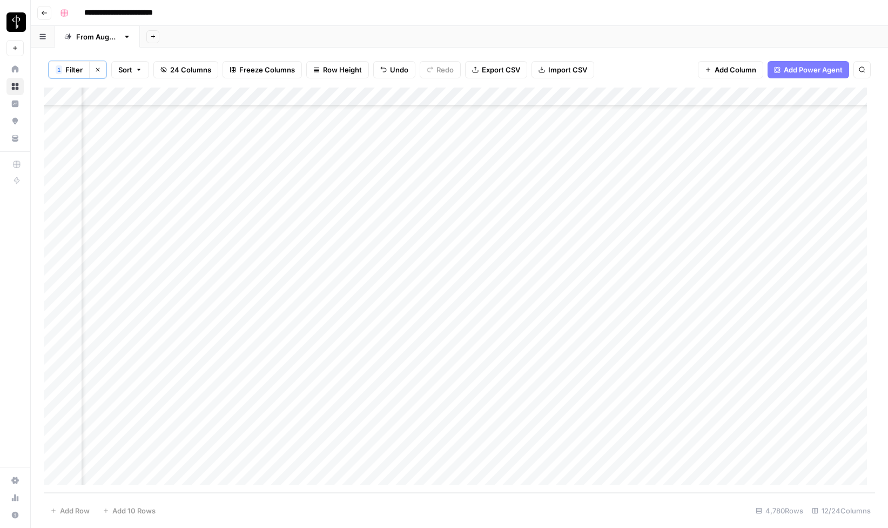
click at [537, 474] on div "Add Column" at bounding box center [459, 290] width 831 height 405
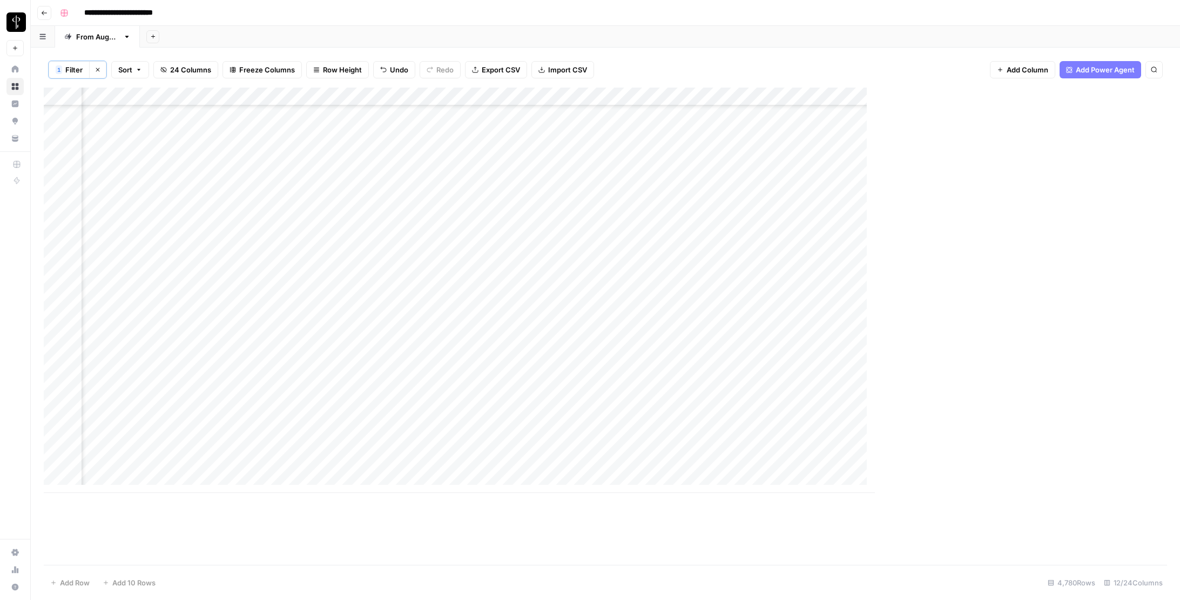
scroll to position [87341, 245]
click at [67, 70] on span "Filter" at bounding box center [73, 69] width 17 height 11
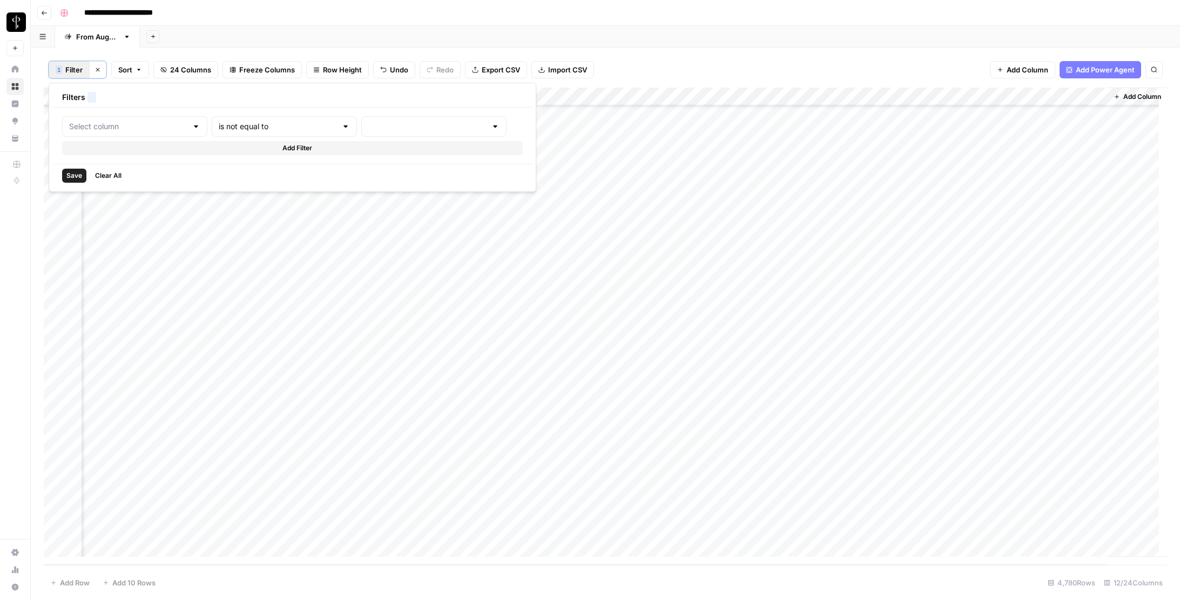
type input "BLOOM upload to Presence (after Human Review)"
click at [174, 127] on div "BLOOM upload to Presence (after Human Review)" at bounding box center [141, 126] width 158 height 21
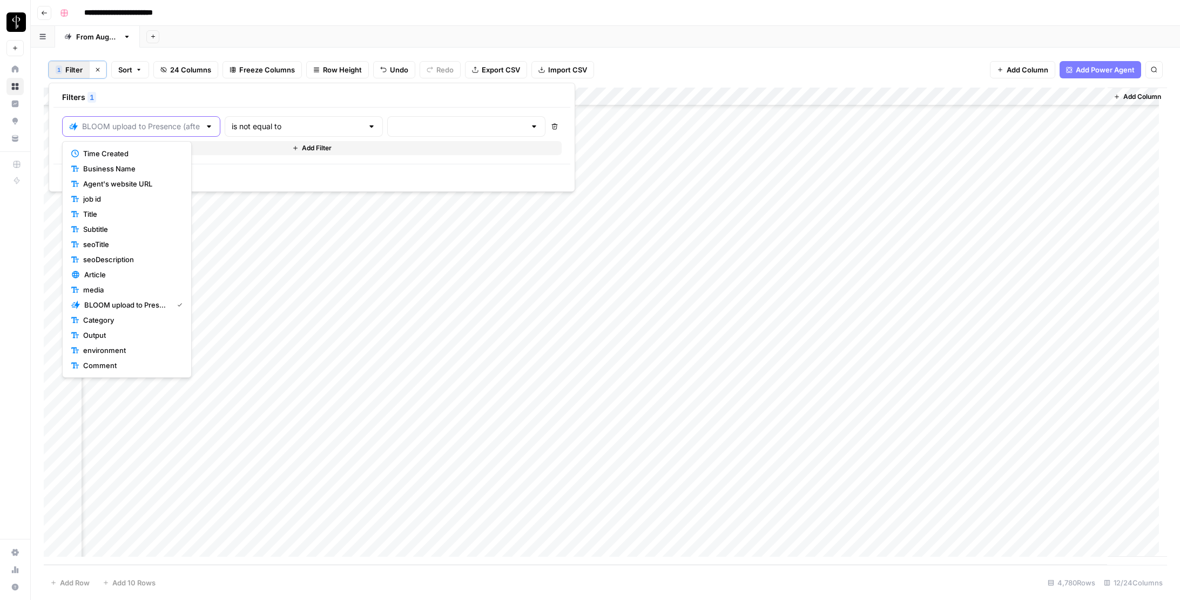
scroll to position [0, 0]
click at [111, 271] on span "Article" at bounding box center [131, 274] width 94 height 11
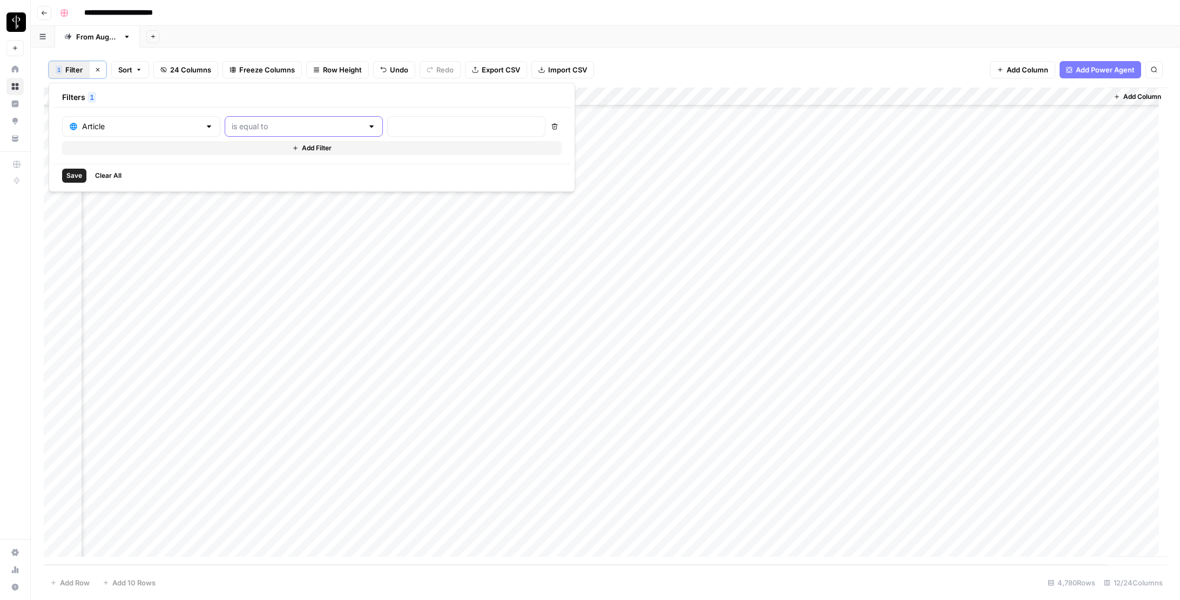
click at [252, 126] on input "text" at bounding box center [297, 126] width 131 height 11
click at [250, 184] on span "contains" at bounding box center [258, 183] width 107 height 11
type input "contains"
click at [398, 127] on input "text" at bounding box center [466, 126] width 144 height 11
type input "2023"
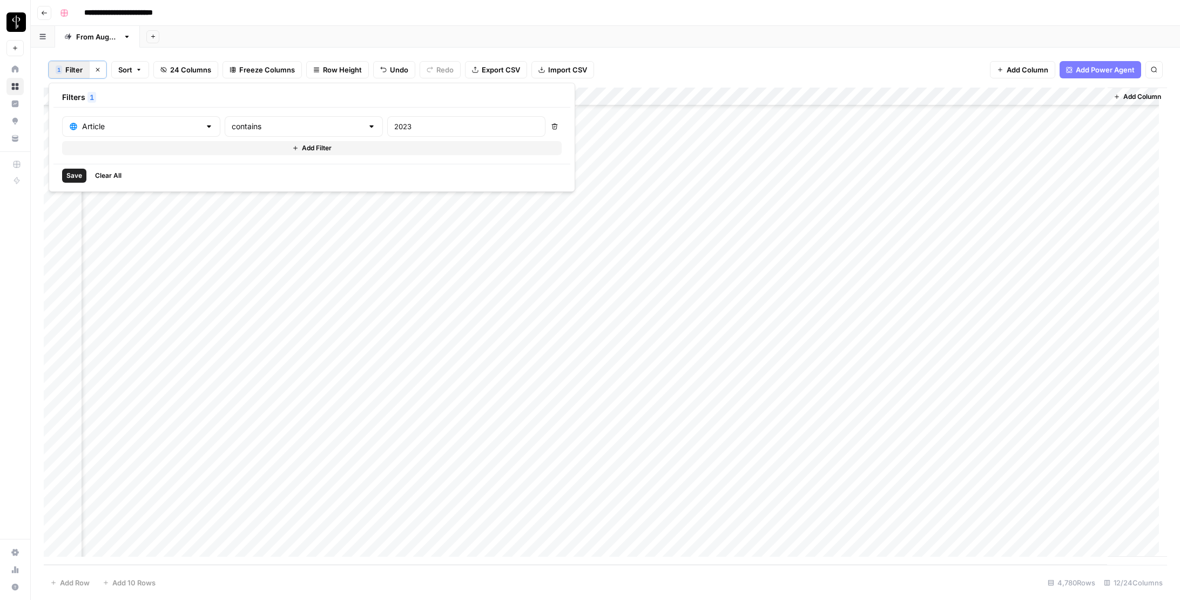
click at [71, 175] on span "Save" at bounding box center [74, 176] width 16 height 10
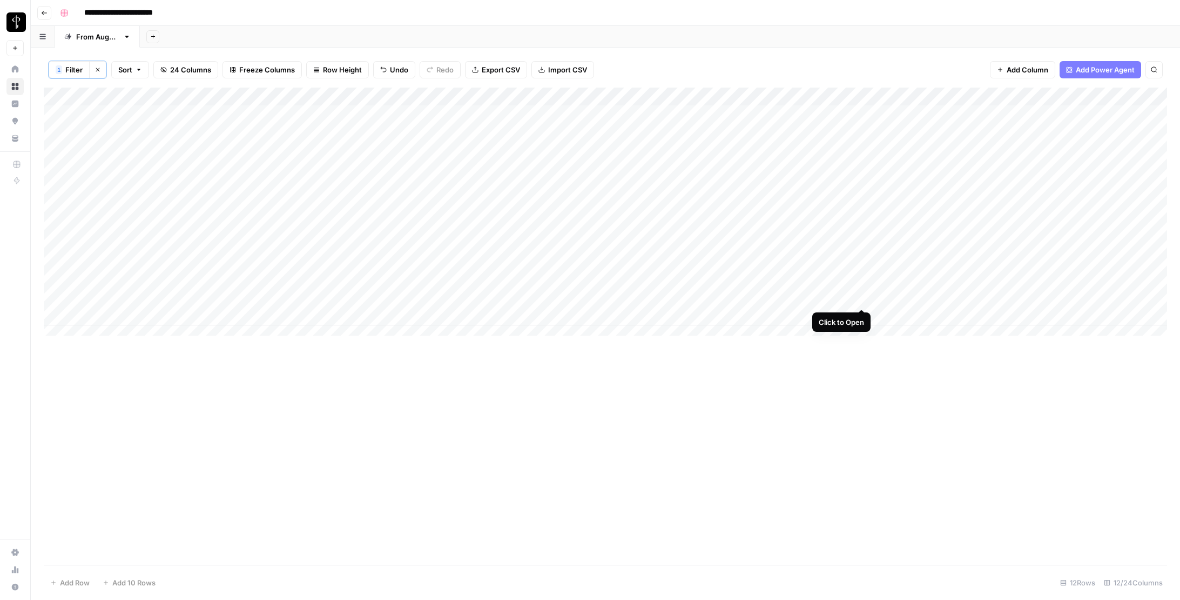
click at [860, 297] on div "Add Column" at bounding box center [606, 216] width 1124 height 256
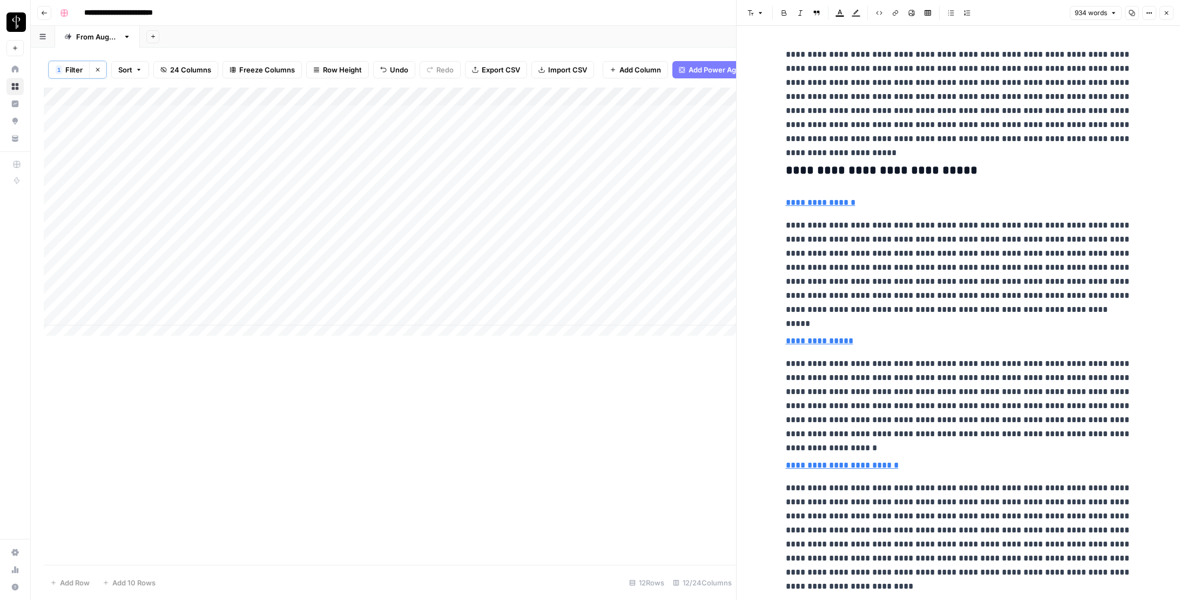
click at [864, 253] on p "**********" at bounding box center [959, 267] width 346 height 98
click at [888, 12] on icon "button" at bounding box center [1167, 13] width 6 height 6
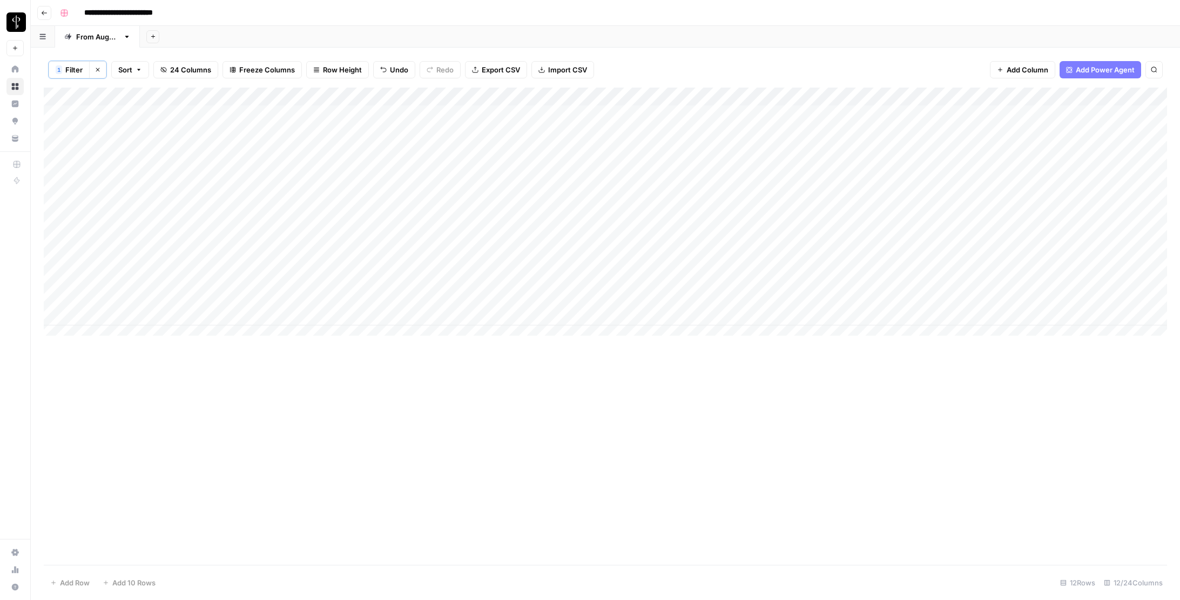
click at [489, 463] on div "Add Column" at bounding box center [606, 326] width 1124 height 477
click at [71, 69] on span "Filter" at bounding box center [73, 69] width 17 height 11
click at [117, 126] on input "text" at bounding box center [141, 126] width 118 height 11
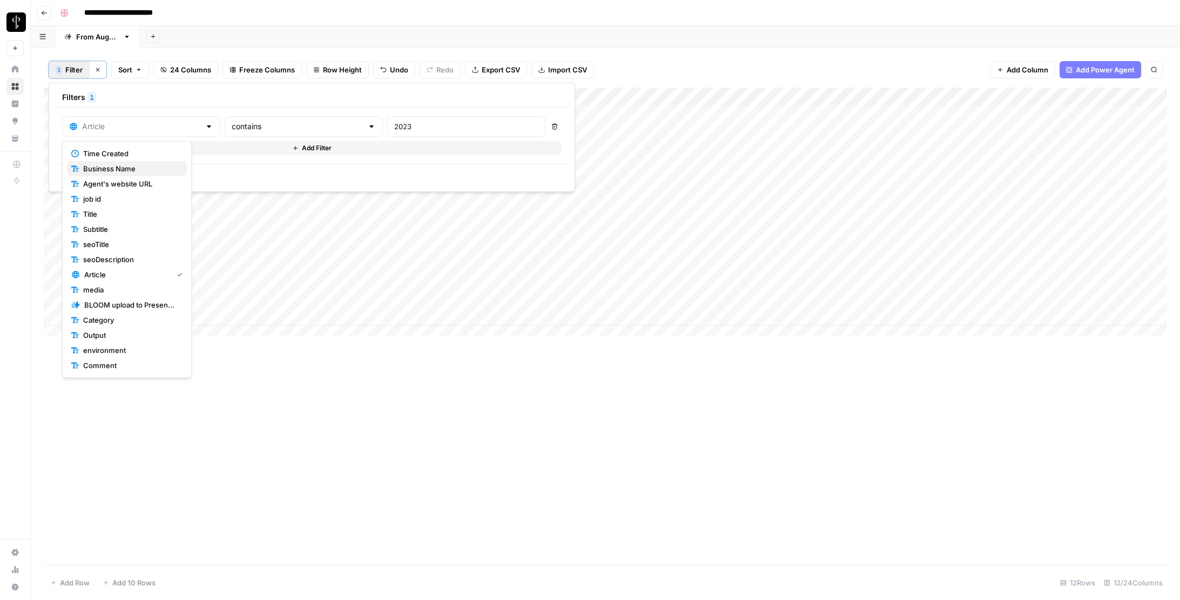
click at [118, 165] on span "Business Name" at bounding box center [130, 168] width 95 height 11
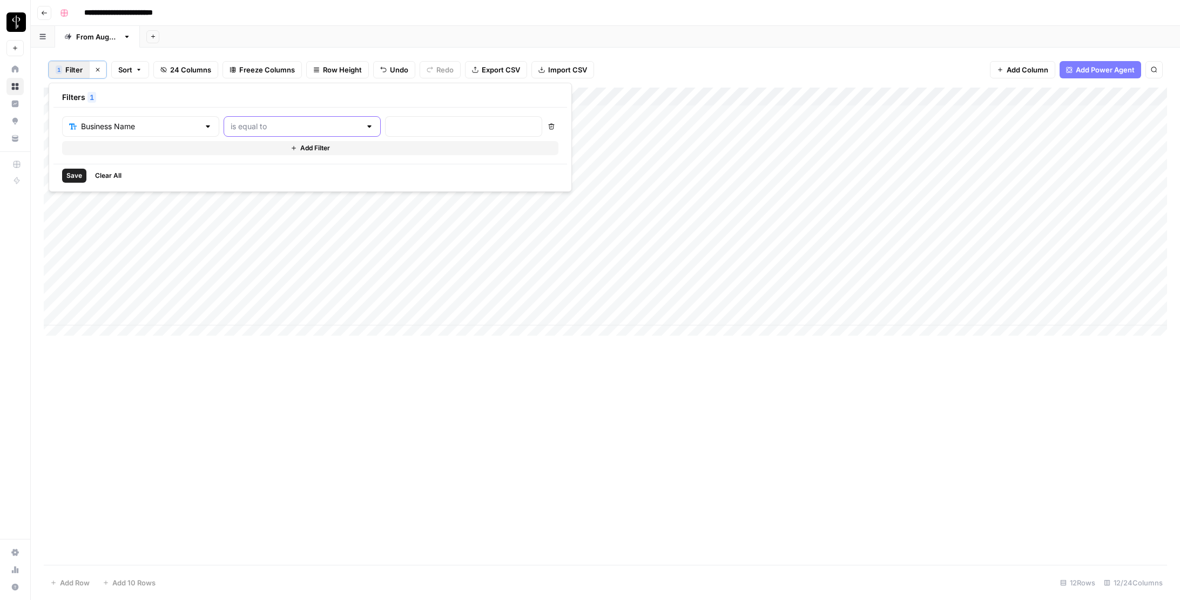
click at [233, 124] on input "text" at bounding box center [296, 126] width 130 height 11
type input "is equal to"
click at [392, 130] on input "text" at bounding box center [463, 126] width 143 height 11
type input "SERHANT."
click at [77, 175] on span "Save" at bounding box center [74, 176] width 16 height 10
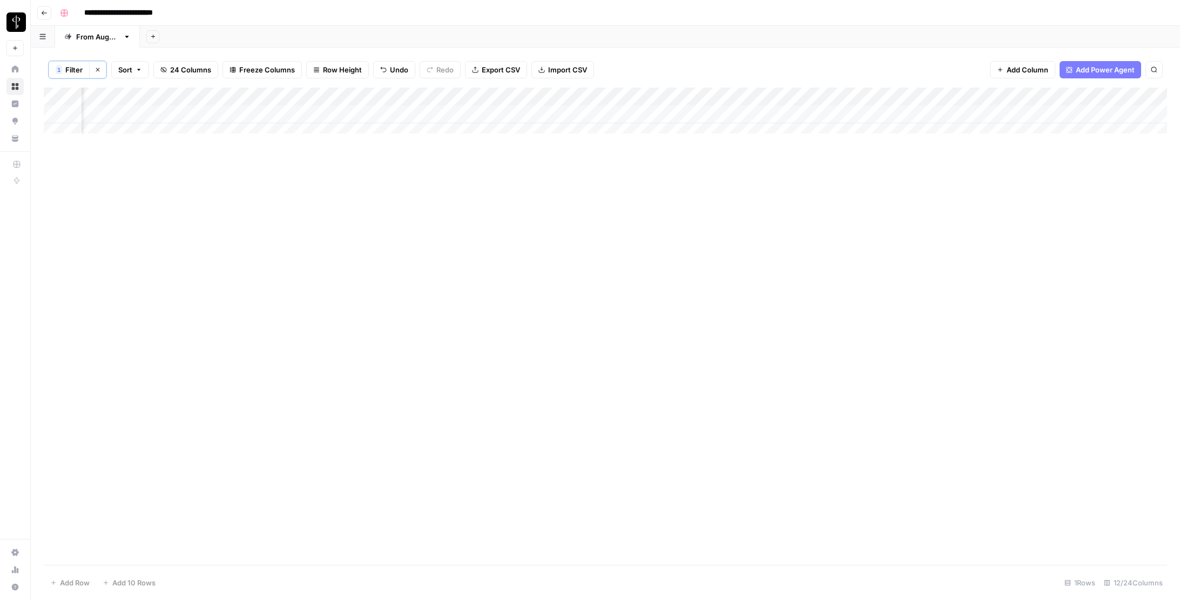
scroll to position [0, 237]
click at [888, 113] on div "Add Column" at bounding box center [606, 115] width 1124 height 54
click at [888, 115] on div "Add Column" at bounding box center [606, 115] width 1124 height 54
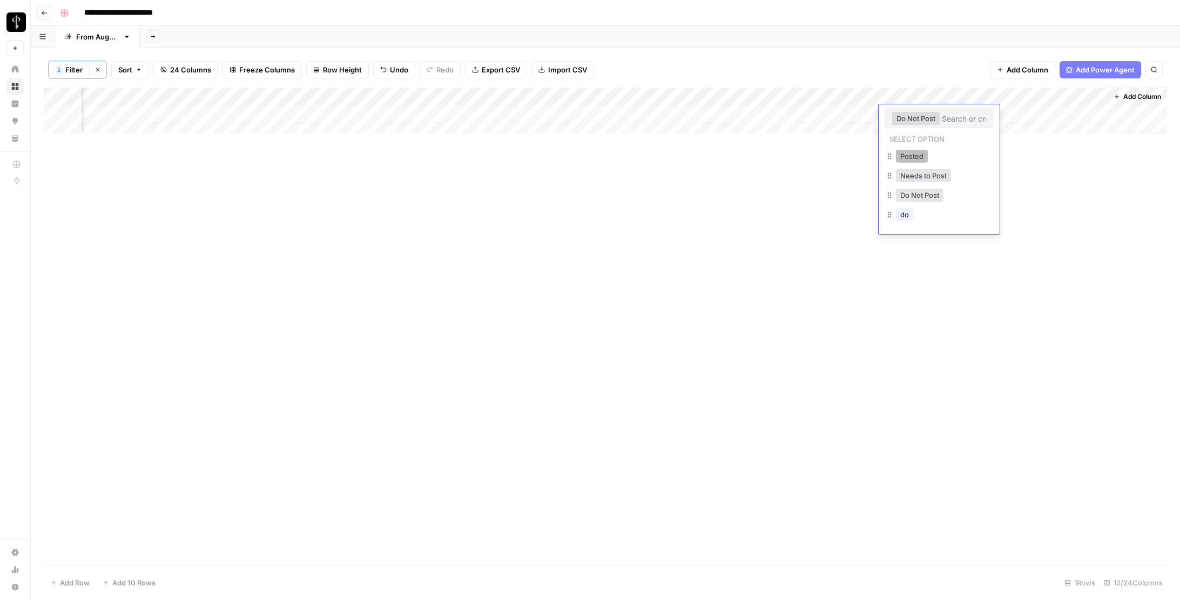
click at [888, 154] on button "Posted" at bounding box center [912, 156] width 32 height 13
click at [749, 116] on div "Add Column" at bounding box center [606, 115] width 1124 height 54
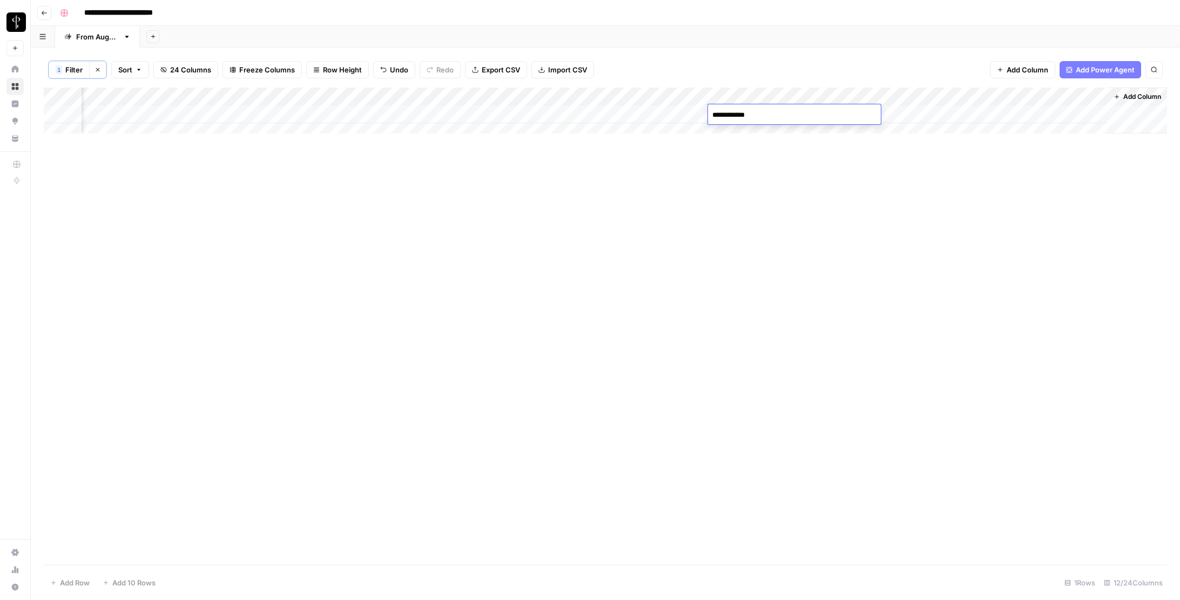
click at [749, 116] on textarea "**********" at bounding box center [794, 114] width 173 height 15
click at [626, 115] on div "Add Column" at bounding box center [606, 115] width 1124 height 54
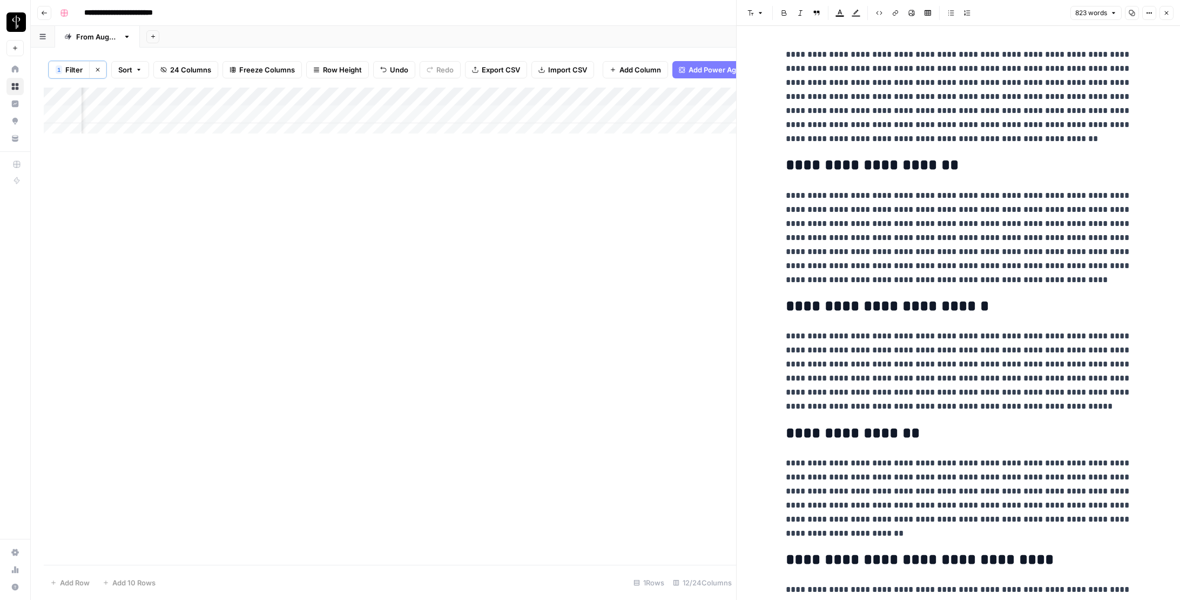
click at [888, 10] on button "Close" at bounding box center [1167, 13] width 14 height 14
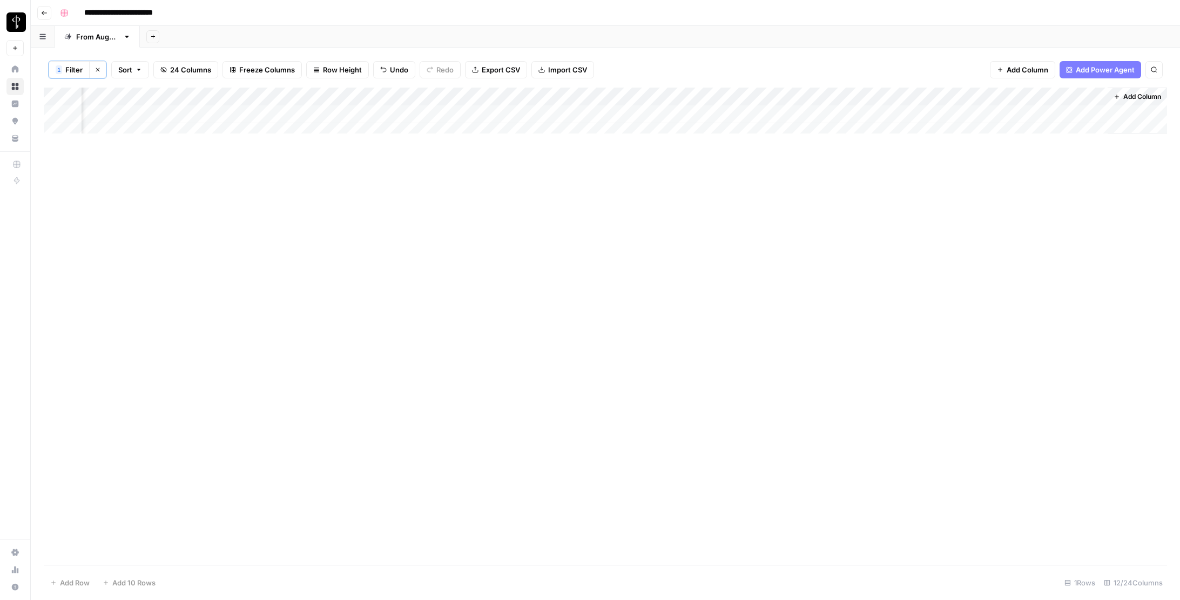
scroll to position [0, 224]
click at [440, 112] on div "Add Column" at bounding box center [606, 115] width 1124 height 54
click at [440, 112] on textarea "**********" at bounding box center [497, 114] width 195 height 15
click at [485, 113] on textarea "**********" at bounding box center [496, 114] width 192 height 15
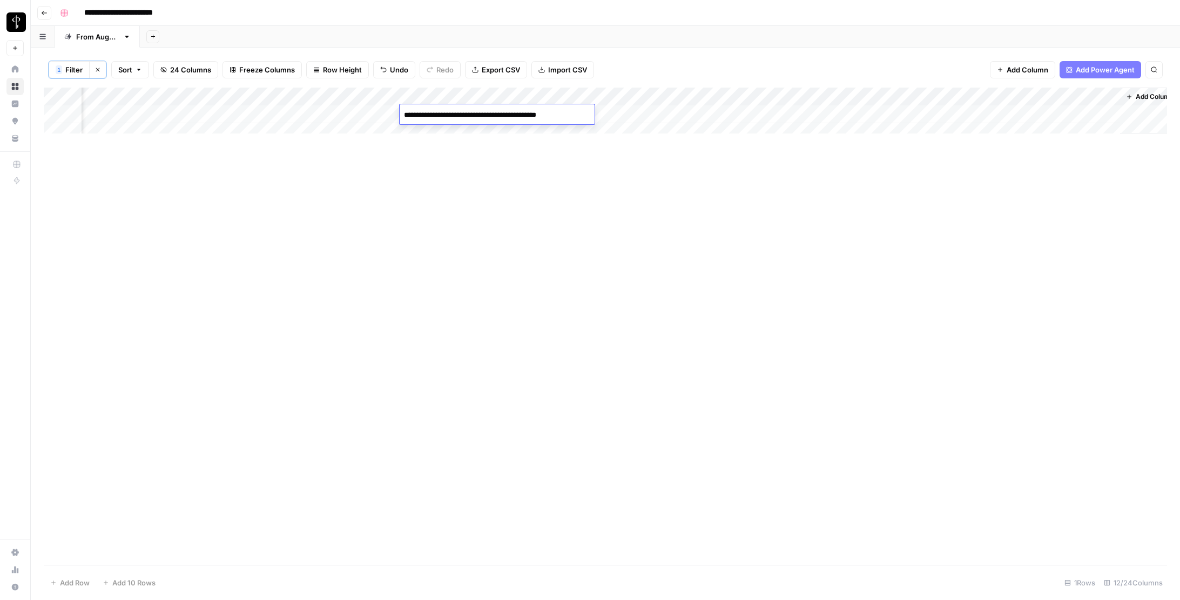
click at [337, 116] on div "Add Column" at bounding box center [606, 115] width 1124 height 54
click at [189, 69] on span "24 Columns" at bounding box center [190, 69] width 41 height 11
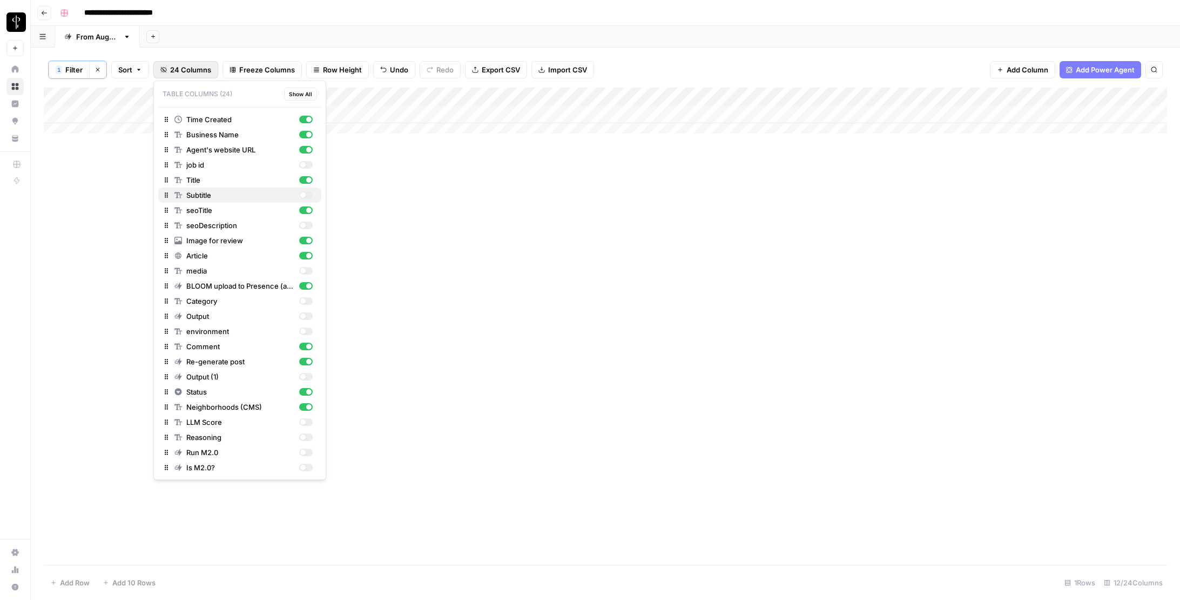
click at [307, 194] on div "button" at bounding box center [306, 195] width 14 height 8
click at [698, 113] on div "Add Column" at bounding box center [606, 115] width 1124 height 54
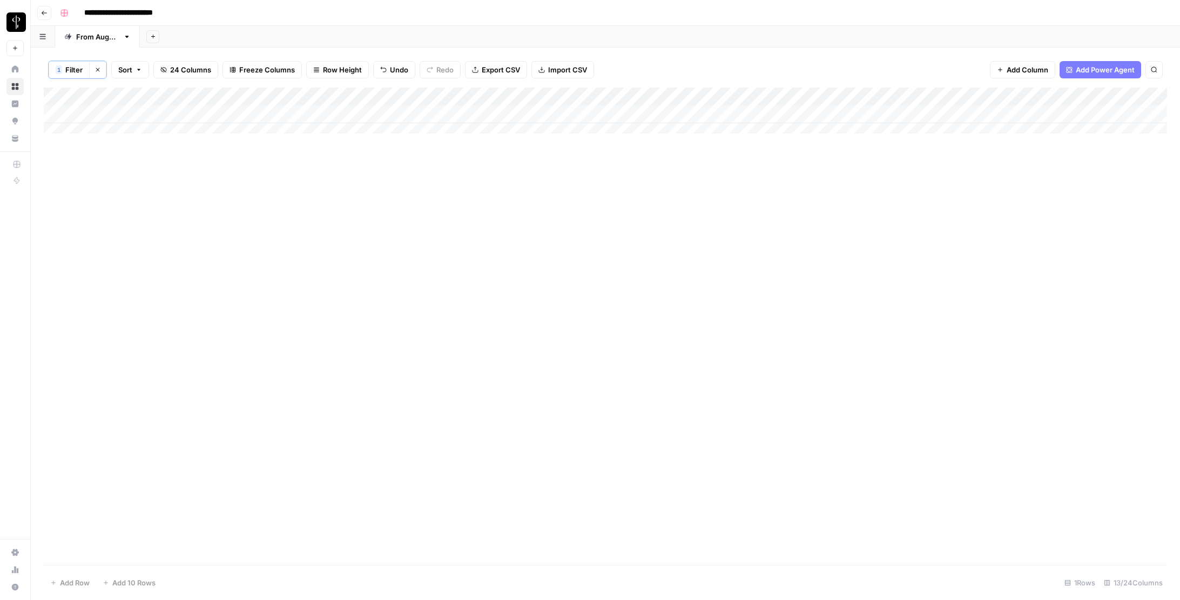
click at [698, 113] on div "Add Column" at bounding box center [606, 115] width 1124 height 54
click at [698, 113] on textarea "**********" at bounding box center [732, 120] width 216 height 26
click at [680, 224] on div "Add Column" at bounding box center [606, 326] width 1124 height 477
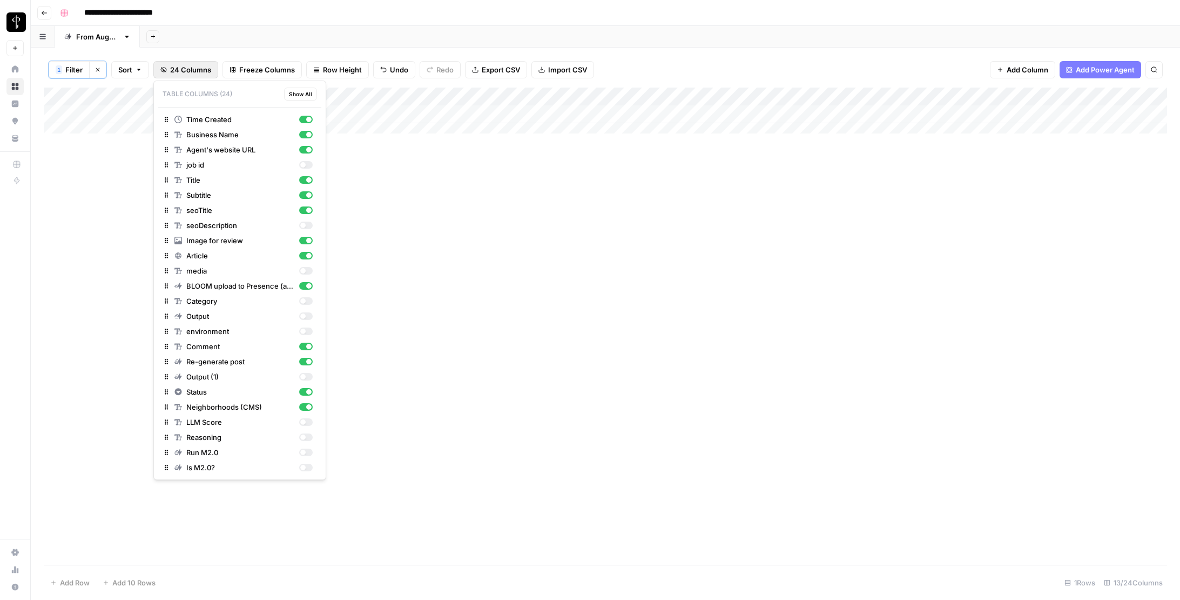
click at [193, 71] on span "24 Columns" at bounding box center [190, 69] width 41 height 11
click at [306, 225] on div "button" at bounding box center [306, 225] width 14 height 8
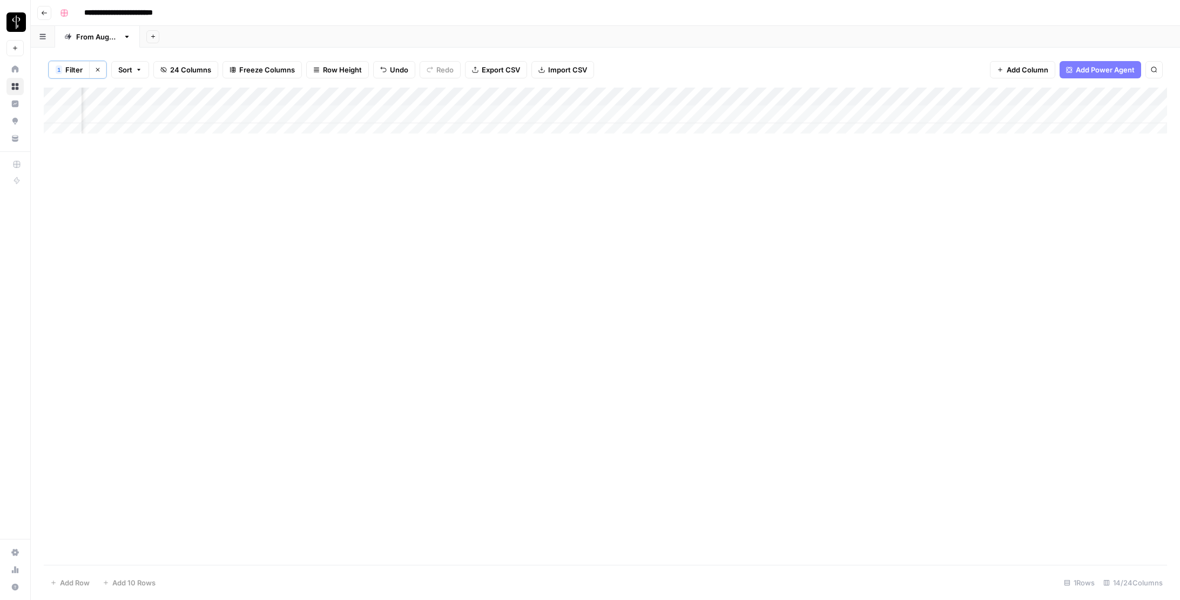
click at [779, 116] on div "Add Column" at bounding box center [606, 115] width 1124 height 54
click at [778, 250] on div "Add Column" at bounding box center [606, 326] width 1124 height 477
click at [68, 69] on span "Filter" at bounding box center [73, 69] width 17 height 11
click at [198, 71] on span "24 Columns" at bounding box center [190, 69] width 41 height 11
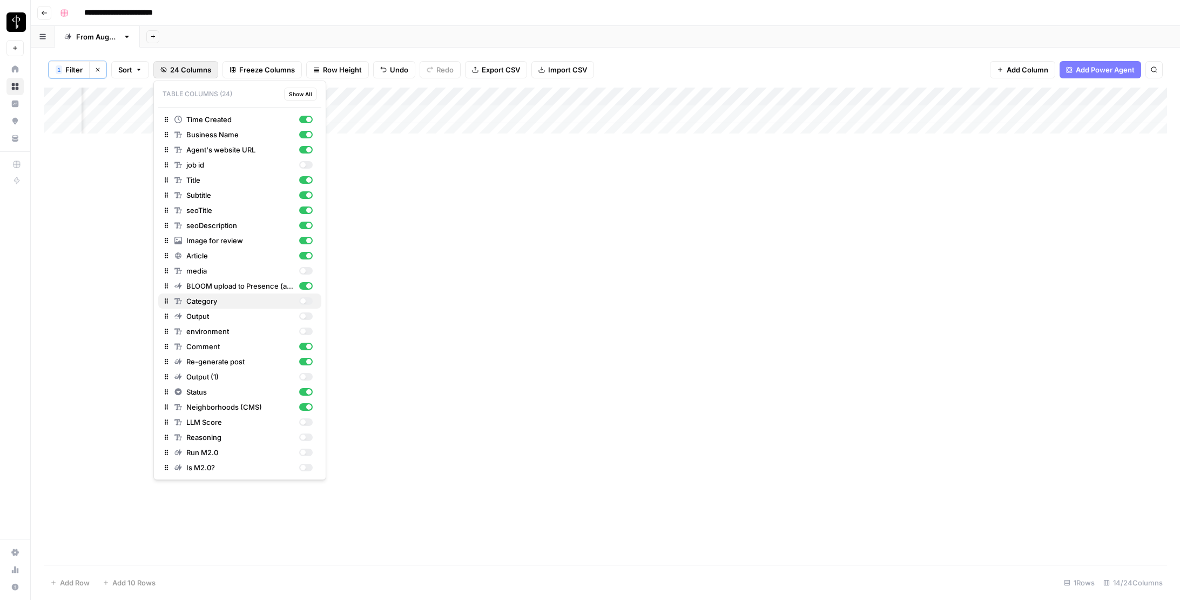
click at [306, 300] on div "button" at bounding box center [306, 301] width 14 height 8
click at [306, 300] on div "button" at bounding box center [308, 300] width 5 height 5
click at [547, 298] on div "Add Column" at bounding box center [606, 326] width 1124 height 477
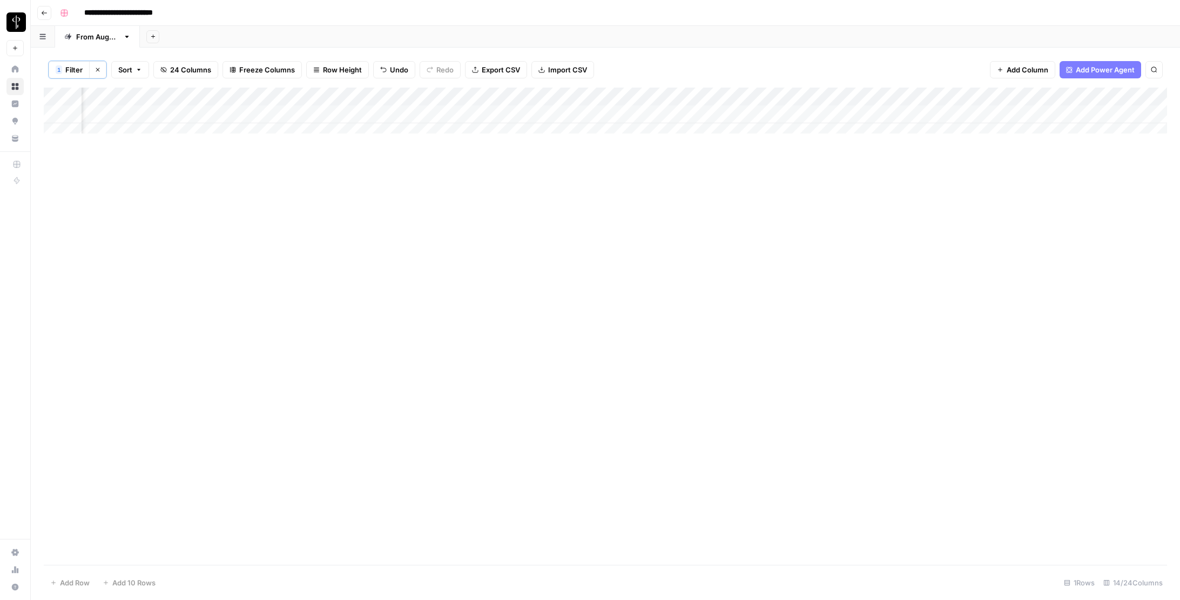
scroll to position [0, 381]
click at [795, 113] on div "Add Column" at bounding box center [606, 115] width 1124 height 54
